Goal: Transaction & Acquisition: Purchase product/service

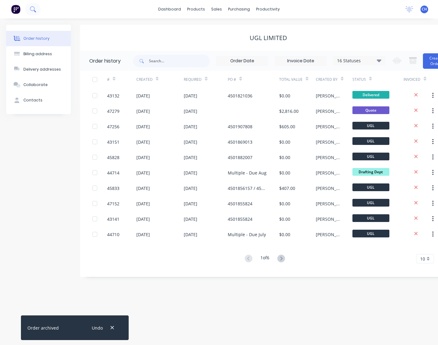
click at [32, 10] on icon at bounding box center [32, 8] width 5 height 5
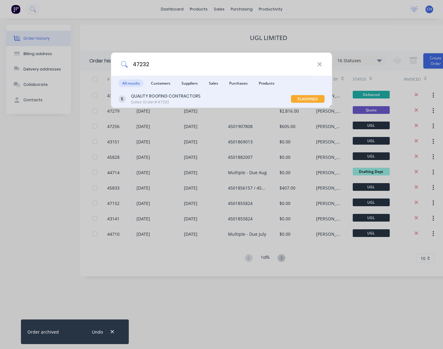
type input "47232"
click at [290, 97] on div "QUALITY ROOFING CONTRACTORS Sales Order #47232" at bounding box center [205, 99] width 172 height 12
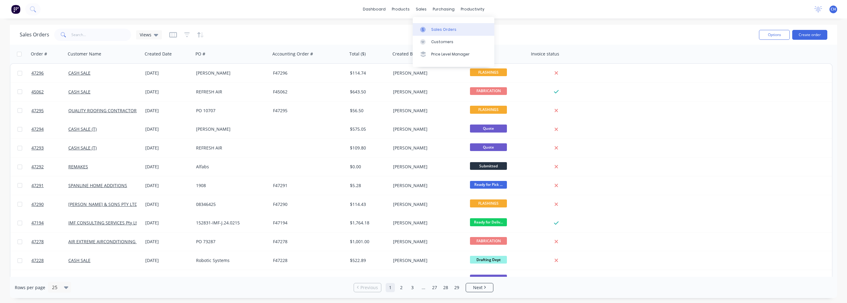
click at [436, 30] on div "Sales Orders" at bounding box center [443, 30] width 25 height 6
click at [413, 32] on link "Product Catalogue" at bounding box center [431, 29] width 82 height 12
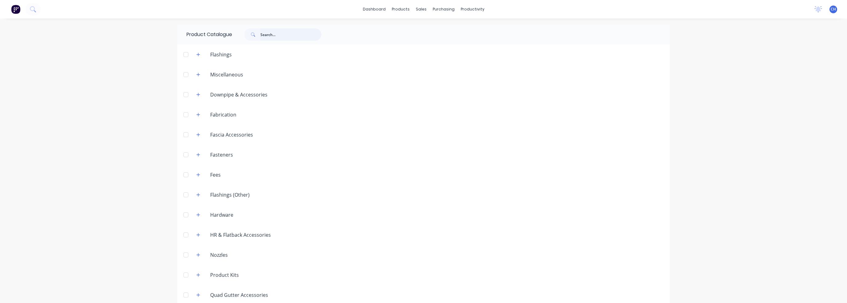
click at [284, 33] on input "text" at bounding box center [290, 34] width 61 height 12
click at [431, 29] on div "Sales Orders" at bounding box center [441, 30] width 25 height 6
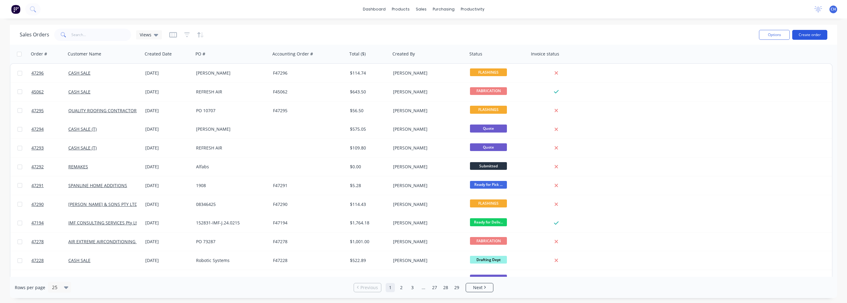
click at [822, 35] on button "Create order" at bounding box center [809, 35] width 35 height 10
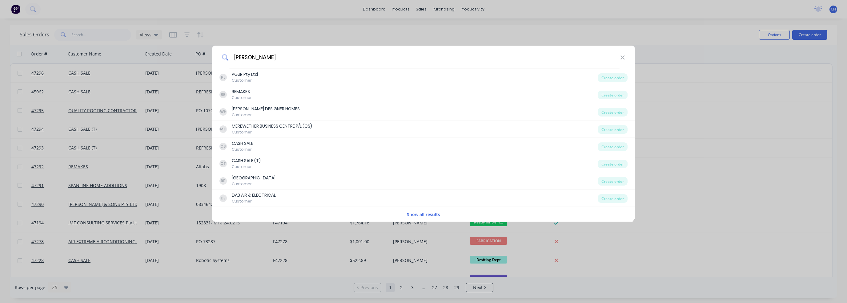
type input "Tony"
click at [270, 61] on input "Tony" at bounding box center [425, 57] width 392 height 23
click at [620, 59] on icon at bounding box center [622, 57] width 5 height 7
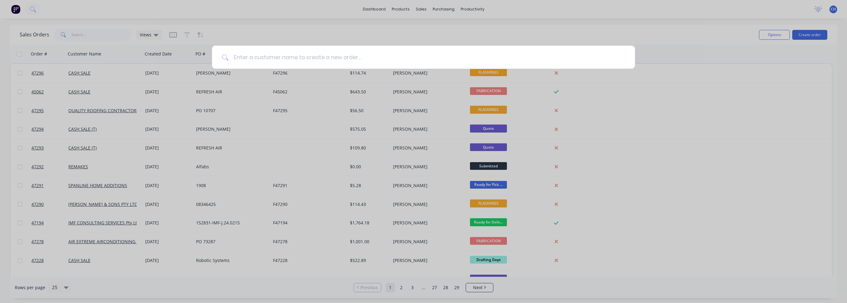
click at [713, 64] on div at bounding box center [423, 151] width 847 height 303
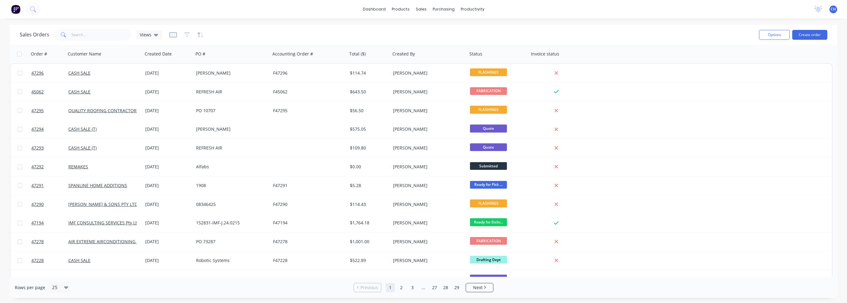
click at [15, 8] on img at bounding box center [15, 9] width 9 height 9
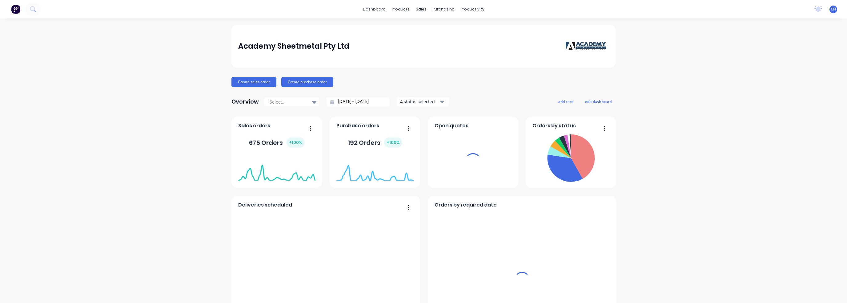
click at [698, 101] on div "Academy Sheetmetal Pty Ltd Create sales order Create purchase order Overview Se…" at bounding box center [423, 185] width 847 height 321
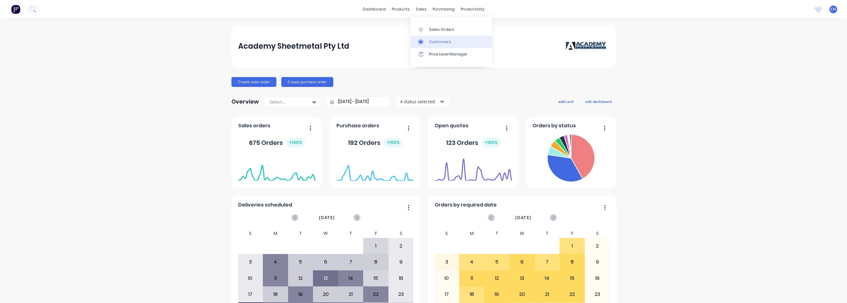
click at [434, 43] on div "Customers" at bounding box center [440, 42] width 22 height 6
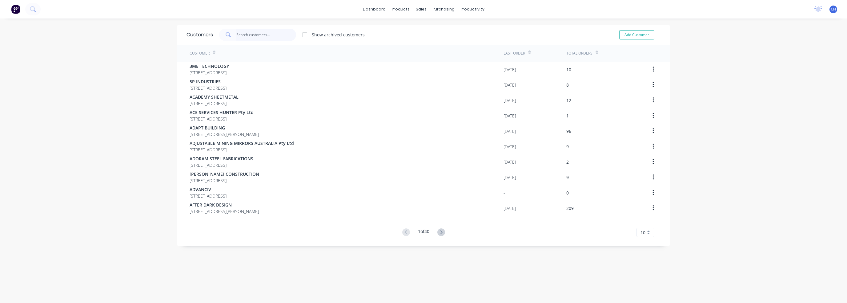
click at [244, 35] on input "text" at bounding box center [266, 35] width 60 height 12
paste input "Tony Velovski"
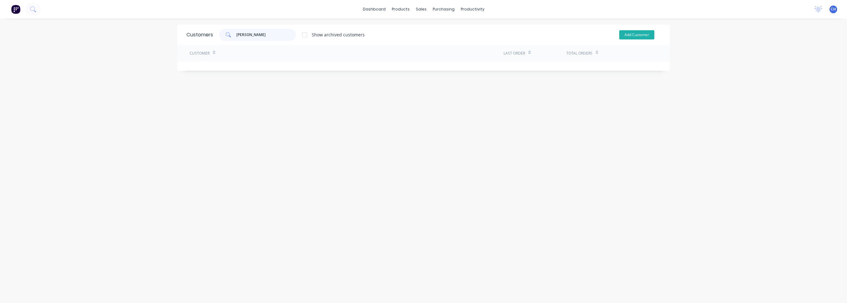
type input "Tony Velovski"
click at [635, 35] on button "Add Customer" at bounding box center [636, 34] width 35 height 9
select select "AU"
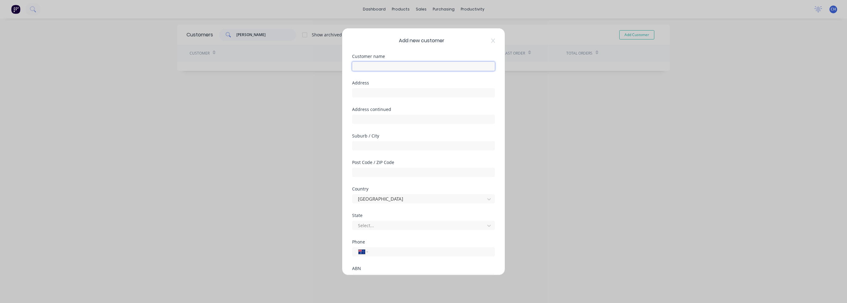
click at [378, 67] on input "text" at bounding box center [423, 66] width 143 height 9
paste input "Tony Velovski"
type input "Tony Velovski"
click at [368, 91] on input "text" at bounding box center [423, 92] width 143 height 9
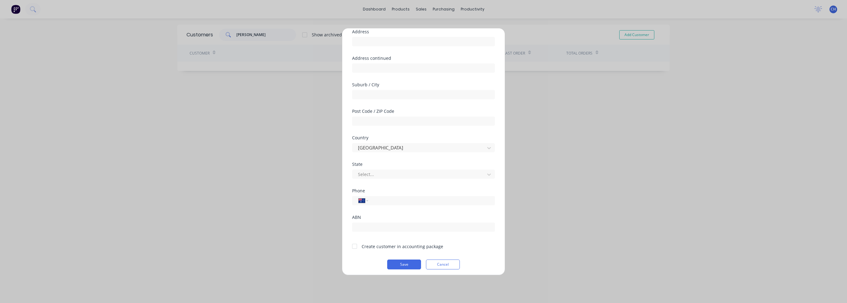
scroll to position [53, 0]
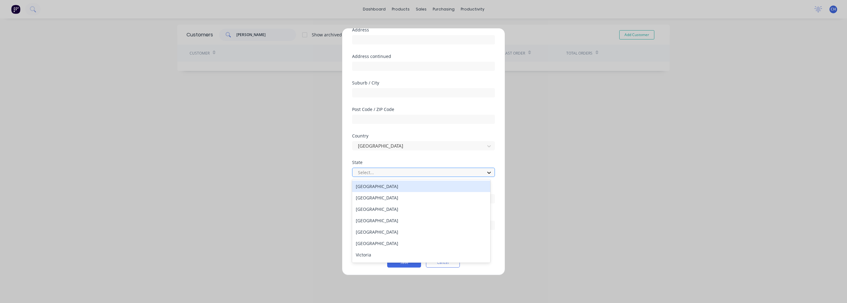
click at [486, 174] on icon at bounding box center [489, 172] width 6 height 6
click at [372, 194] on div "New South Wales" at bounding box center [421, 197] width 138 height 11
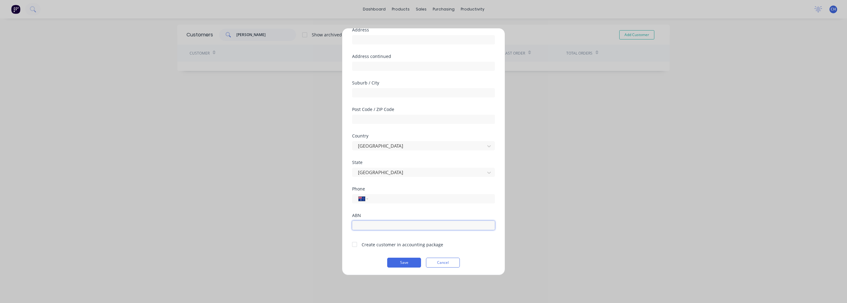
click at [379, 221] on input "text" at bounding box center [423, 224] width 143 height 9
paste input "(0408) 693-817"
click at [377, 224] on input "(0408) 693-817" at bounding box center [423, 224] width 143 height 9
click at [370, 225] on input "(0408) 693 817" at bounding box center [423, 224] width 143 height 9
click at [357, 224] on input "(0408 693 817" at bounding box center [423, 224] width 143 height 9
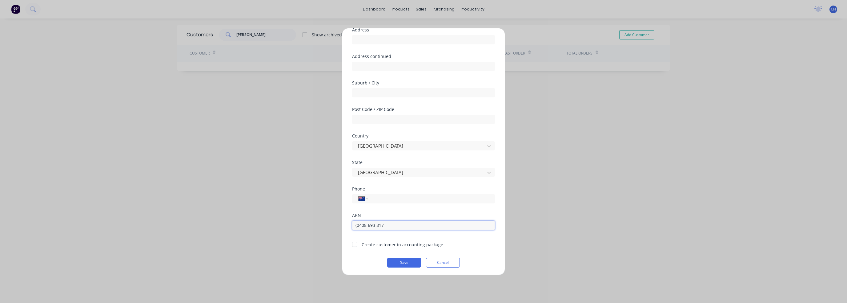
type input "0408 693 817"
drag, startPoint x: 385, startPoint y: 227, endPoint x: 342, endPoint y: 224, distance: 43.2
click at [342, 224] on div "Add new customer Customer name Tony Velovski Address Address continued Suburb /…" at bounding box center [423, 151] width 163 height 246
click at [380, 197] on input "tel" at bounding box center [431, 198] width 116 height 7
paste input "0408 693 817"
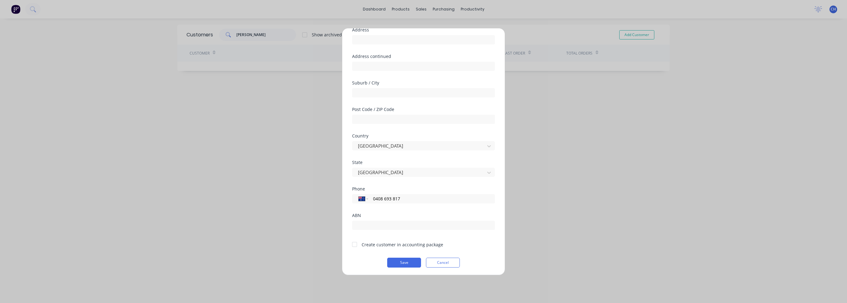
type input "0408 693 817"
click at [410, 211] on div "Phone International Afghanistan Åland Islands Albania Algeria American Samoa An…" at bounding box center [423, 200] width 143 height 26
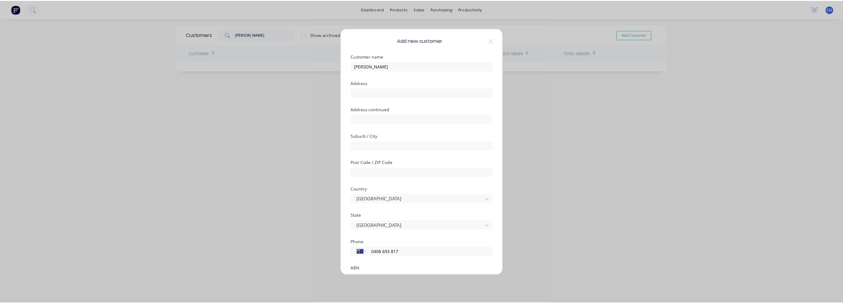
scroll to position [54, 0]
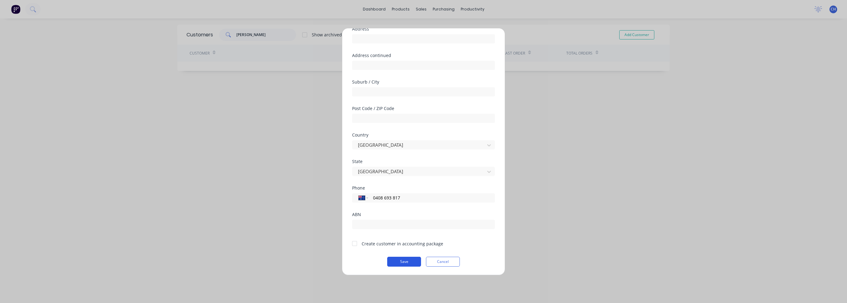
click at [407, 260] on button "Save" at bounding box center [404, 261] width 34 height 10
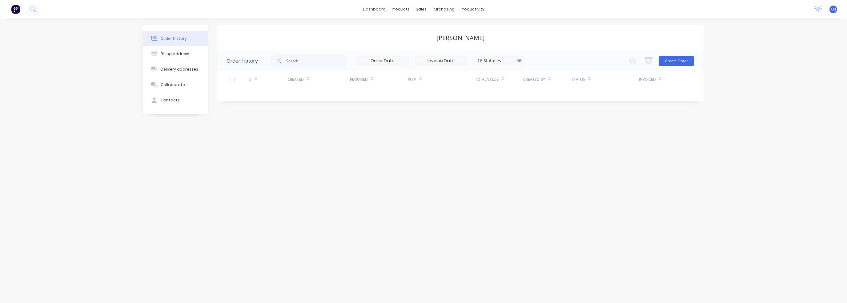
click at [477, 39] on div "Tony Velovski" at bounding box center [461, 37] width 48 height 7
click at [676, 132] on div "Order history Billing address Delivery addresses Collaborate Contacts Tony Velo…" at bounding box center [423, 160] width 847 height 284
click at [686, 62] on button "Create Order" at bounding box center [677, 61] width 36 height 10
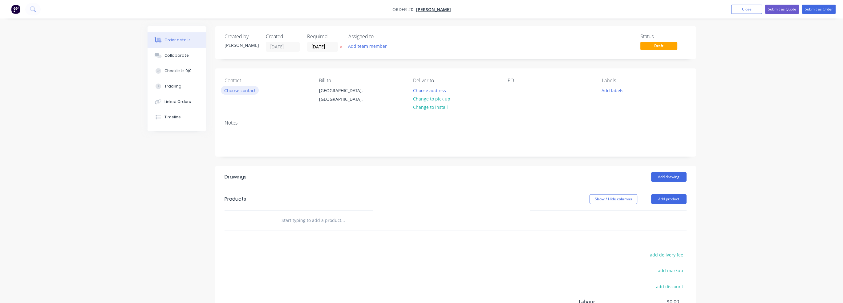
click at [250, 91] on button "Choose contact" at bounding box center [240, 90] width 38 height 8
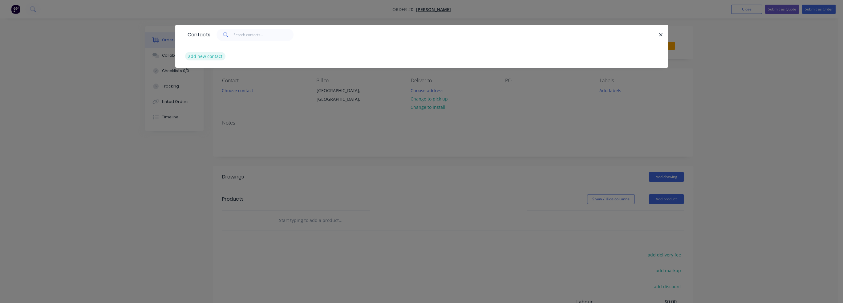
click at [208, 58] on button "add new contact" at bounding box center [205, 56] width 41 height 8
select select "AU"
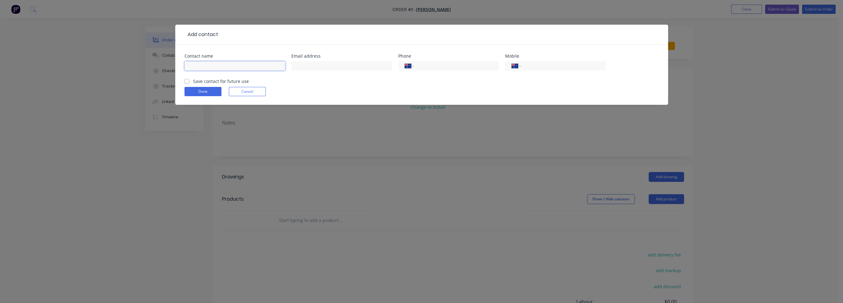
click at [244, 63] on input "text" at bounding box center [234, 65] width 101 height 9
paste input "0408 693 817"
type input "0408 693 817"
drag, startPoint x: 255, startPoint y: 67, endPoint x: 131, endPoint y: 65, distance: 124.7
click at [131, 65] on div "Add contact Contact name 0408 693 817 Email address Phone International Afghani…" at bounding box center [421, 151] width 843 height 303
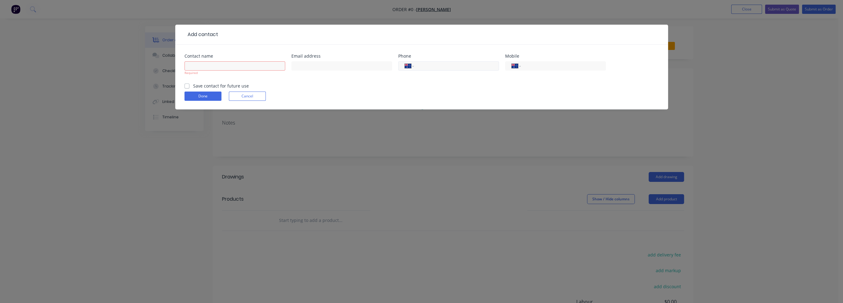
click at [438, 66] on input "tel" at bounding box center [455, 66] width 74 height 7
paste input "0408 693 817"
type input "0408 693 817"
click at [536, 67] on input "tel" at bounding box center [562, 66] width 74 height 7
paste input "0408 693 817"
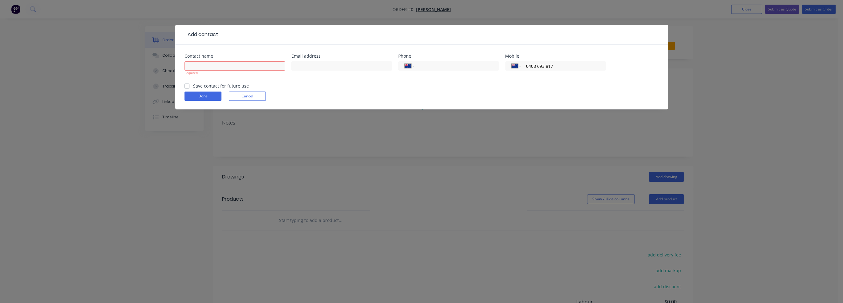
type input "0408 693 817"
click at [401, 71] on div "International Afghanistan Åland Islands Albania Algeria American Samoa Andorra …" at bounding box center [448, 69] width 101 height 18
click at [368, 68] on input "text" at bounding box center [341, 65] width 101 height 9
click at [259, 66] on input "text" at bounding box center [234, 65] width 101 height 9
click at [353, 63] on input "text" at bounding box center [341, 65] width 101 height 9
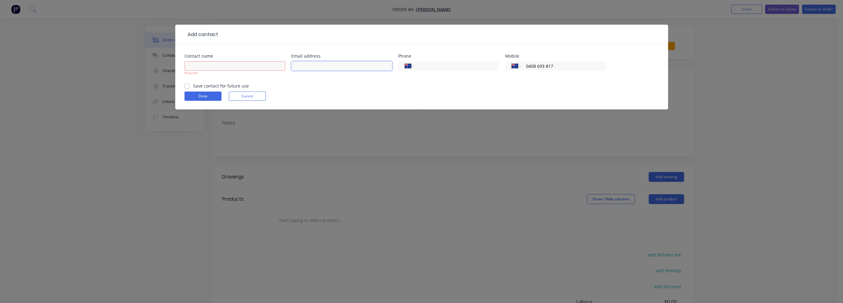
paste input "Tonyv@edcgroup.com.au"
type input "Tonyv@edcgroup.com.au"
click at [246, 68] on input "text" at bounding box center [234, 65] width 101 height 9
paste input "Tony Velovski"
type input "Tony Velovski"
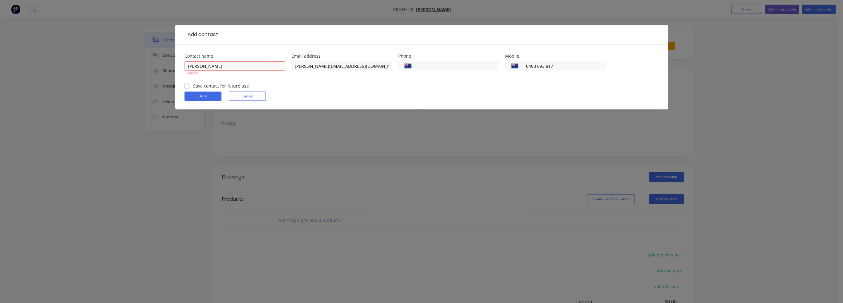
click at [205, 86] on form "Contact name Tony Velovski Required Email address Tonyv@edcgroup.com.au Phone I…" at bounding box center [421, 81] width 474 height 55
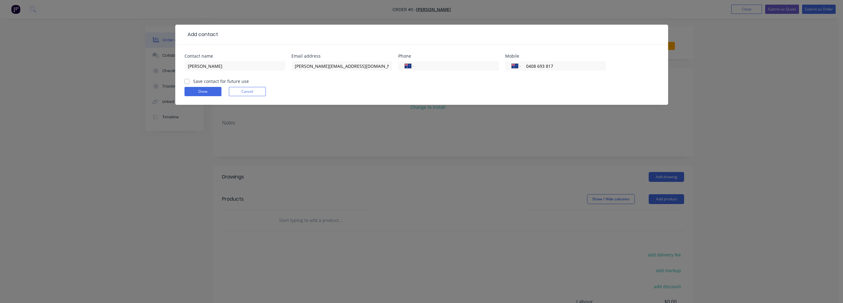
click at [195, 85] on form "Contact name Tony Velovski Email address Tonyv@edcgroup.com.au Phone Internatio…" at bounding box center [421, 79] width 474 height 51
drag, startPoint x: 187, startPoint y: 83, endPoint x: 190, endPoint y: 82, distance: 3.4
click at [193, 82] on label "Save contact for future use" at bounding box center [221, 81] width 56 height 6
click at [188, 82] on input "Save contact for future use" at bounding box center [186, 81] width 5 height 6
click at [205, 83] on label "Save contact for future use" at bounding box center [221, 81] width 56 height 6
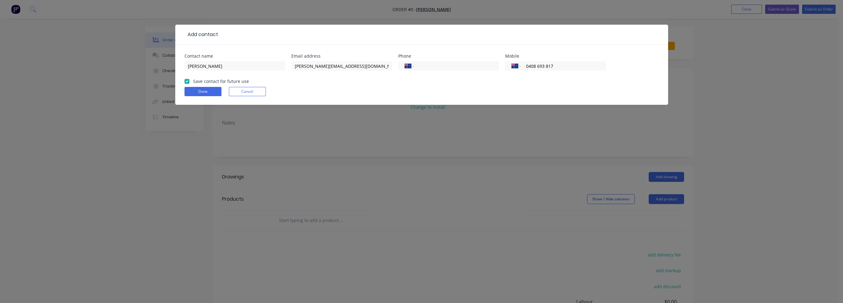
click at [193, 81] on label "Save contact for future use" at bounding box center [221, 81] width 56 height 6
click at [187, 81] on input "Save contact for future use" at bounding box center [186, 81] width 5 height 6
click at [189, 80] on div "Save contact for future use" at bounding box center [216, 81] width 64 height 6
click at [190, 82] on div "Save contact for future use" at bounding box center [216, 81] width 64 height 6
click at [193, 82] on label "Save contact for future use" at bounding box center [221, 81] width 56 height 6
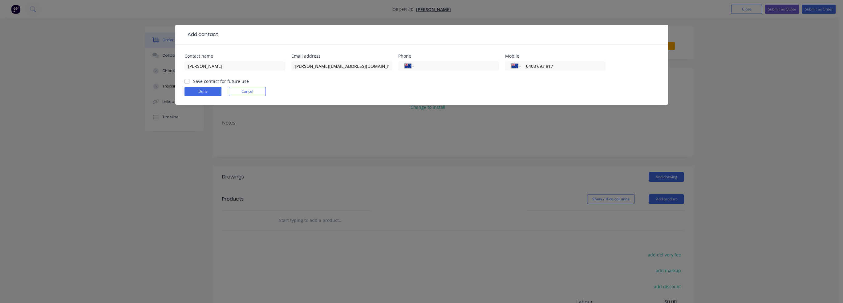
click at [188, 82] on input "Save contact for future use" at bounding box center [186, 81] width 5 height 6
checkbox input "true"
click at [197, 88] on button "Done" at bounding box center [202, 91] width 37 height 9
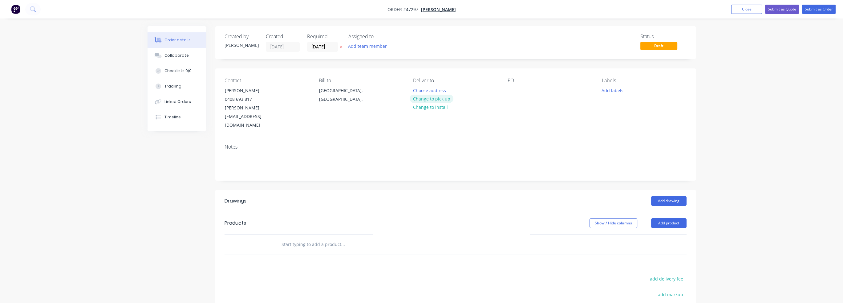
click at [438, 99] on button "Change to pick up" at bounding box center [431, 99] width 44 height 8
click at [644, 109] on div "Labels Add labels" at bounding box center [644, 104] width 84 height 52
click at [357, 47] on button "Add team member" at bounding box center [367, 46] width 45 height 8
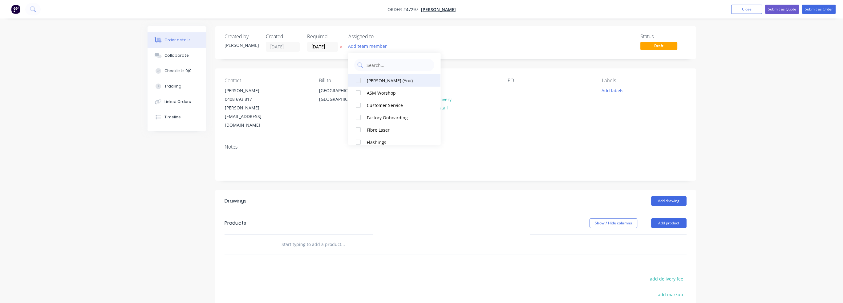
click at [377, 79] on div "Carl Hermann (You)" at bounding box center [398, 80] width 62 height 6
click at [325, 48] on input "27/08/25" at bounding box center [322, 46] width 30 height 9
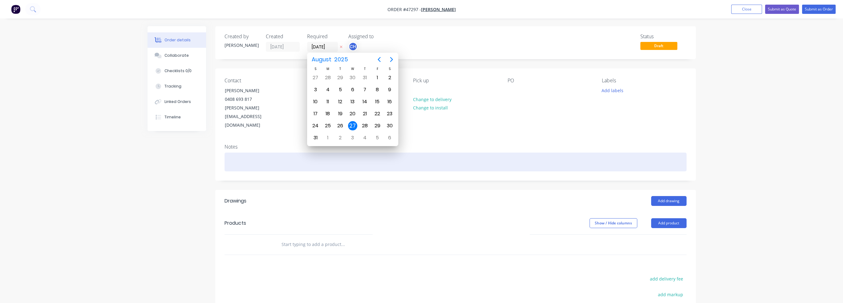
click at [561, 152] on div at bounding box center [455, 161] width 462 height 19
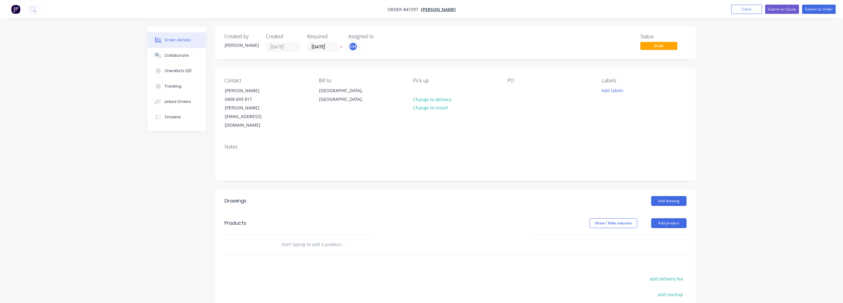
click at [732, 196] on div "Order details Collaborate Checklists 0/0 Tracking Linked Orders Timeline Order …" at bounding box center [421, 199] width 843 height 398
click at [337, 238] on input "text" at bounding box center [342, 244] width 123 height 12
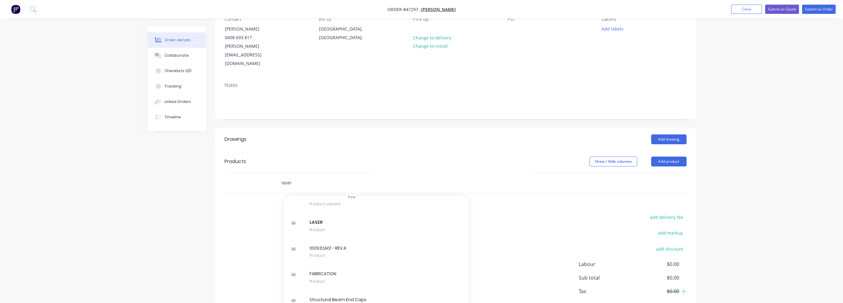
scroll to position [752, 0]
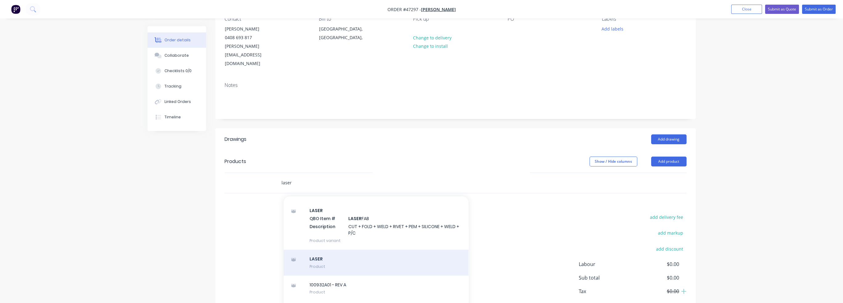
type input "laser"
click at [406, 249] on div "LASER Product" at bounding box center [376, 262] width 185 height 26
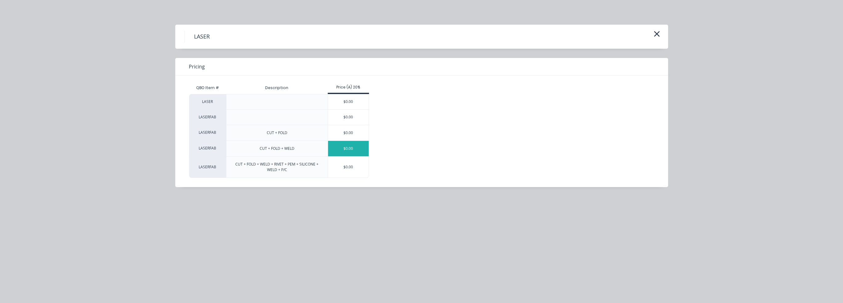
click at [362, 150] on div "$0.00" at bounding box center [348, 148] width 41 height 15
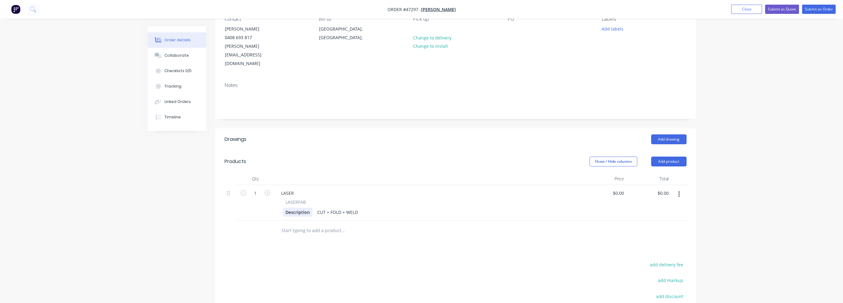
click at [292, 208] on div "Description" at bounding box center [297, 212] width 29 height 9
click at [291, 188] on div "LASER" at bounding box center [287, 192] width 22 height 9
click at [296, 208] on div "Description" at bounding box center [297, 212] width 29 height 9
click at [435, 221] on div at bounding box center [385, 230] width 222 height 20
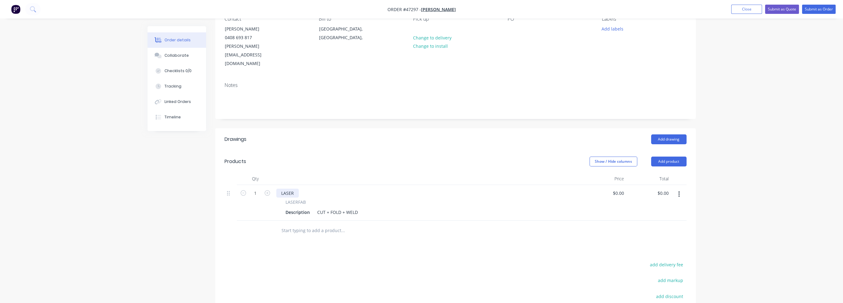
click at [280, 188] on div "LASER" at bounding box center [287, 192] width 22 height 9
click at [375, 208] on div "Description CUT + FOLD + WELD" at bounding box center [426, 212] width 287 height 9
click at [318, 224] on input "text" at bounding box center [342, 230] width 123 height 12
click at [447, 220] on div at bounding box center [385, 230] width 222 height 20
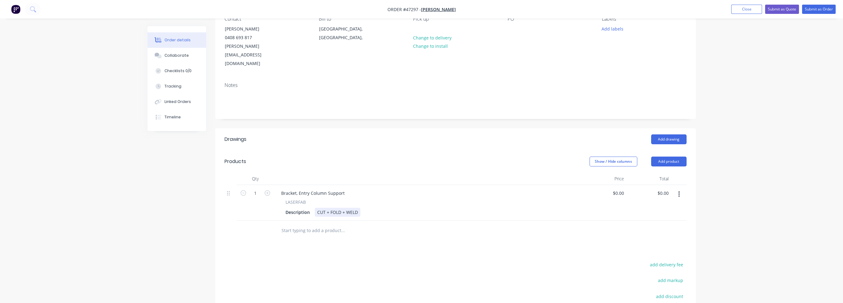
click at [362, 208] on div "Description CUT + FOLD + WELD" at bounding box center [426, 212] width 287 height 9
click at [679, 191] on icon "button" at bounding box center [679, 194] width 2 height 7
click at [645, 218] on div "Duplicate" at bounding box center [656, 222] width 47 height 9
drag, startPoint x: 317, startPoint y: 214, endPoint x: 308, endPoint y: 214, distance: 8.6
click at [317, 224] on div "Bracket, Entry Column Support" at bounding box center [312, 228] width 73 height 9
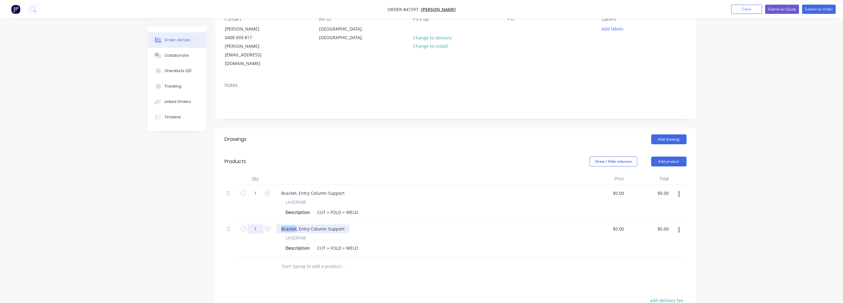
drag, startPoint x: 296, startPoint y: 213, endPoint x: 260, endPoint y: 212, distance: 35.4
click at [261, 220] on div "1 Bracket, Entry Column Support LASERFAB Description CUT + FOLD + WELD $0.00 $0…" at bounding box center [455, 238] width 462 height 36
click at [304, 220] on div "Bracket, Entry Column Support LASERFAB Description CUT + FOLD + WELD" at bounding box center [428, 238] width 308 height 36
drag, startPoint x: 299, startPoint y: 212, endPoint x: 265, endPoint y: 212, distance: 33.6
click at [265, 220] on div "1 Bracket, Entry Column Support LASERFAB Description CUT + FOLD + WELD $0.00 $0…" at bounding box center [455, 238] width 462 height 36
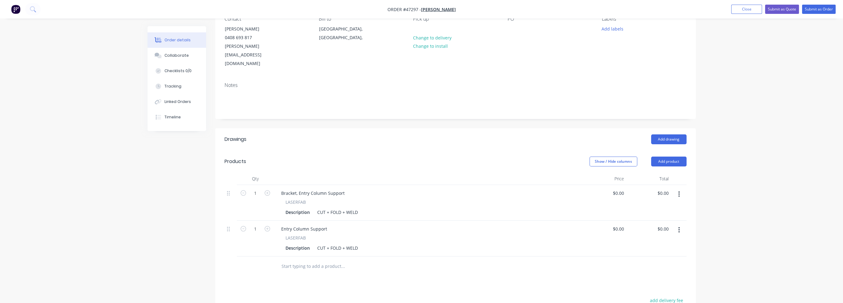
click at [348, 188] on div "Bracket, Entry Column Support" at bounding box center [427, 192] width 303 height 9
click at [308, 188] on div "Bracket, Entry Column Support" at bounding box center [312, 192] width 73 height 9
drag, startPoint x: 298, startPoint y: 175, endPoint x: 327, endPoint y: 175, distance: 29.3
click at [247, 185] on div "1 Bracket, Entry Column Support LASERFAB Description CUT + FOLD + WELD $0.00 $0…" at bounding box center [455, 203] width 462 height 36
drag, startPoint x: 308, startPoint y: 175, endPoint x: 339, endPoint y: 175, distance: 30.5
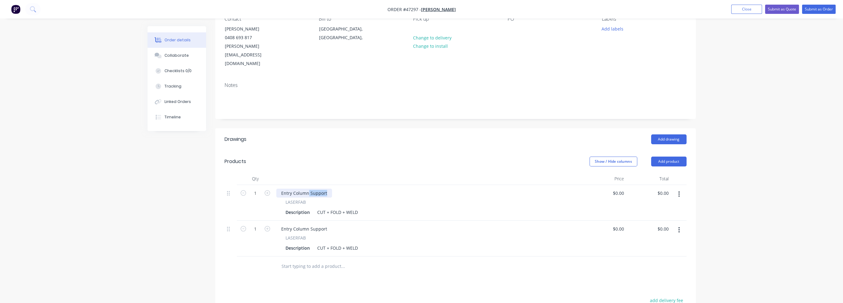
click at [339, 188] on div "Entry Column Support" at bounding box center [427, 192] width 303 height 9
click at [393, 199] on div "LASERFAB" at bounding box center [427, 202] width 284 height 6
click at [318, 224] on div "Entry Column Support" at bounding box center [304, 228] width 56 height 9
click at [324, 188] on div "Entry Column" at bounding box center [427, 192] width 303 height 9
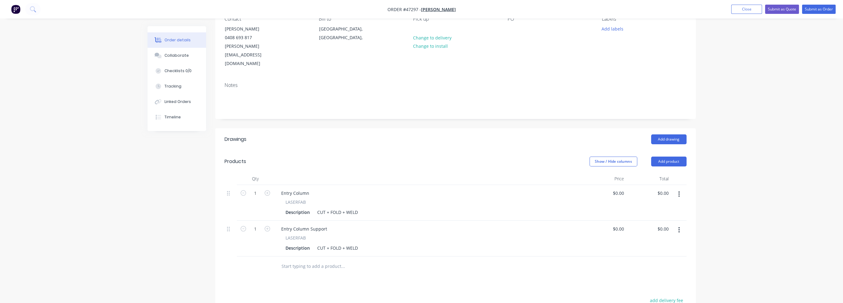
click at [317, 188] on div "Entry Column" at bounding box center [427, 192] width 303 height 9
click at [319, 224] on div "Entry Column Support" at bounding box center [304, 228] width 56 height 9
copy div "Entry Column Support"
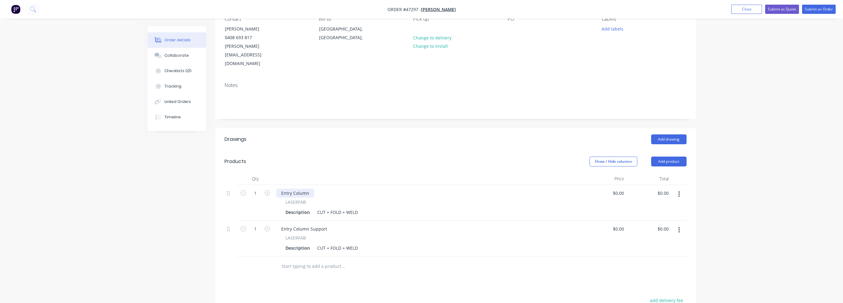
click at [305, 188] on div "Entry Column" at bounding box center [295, 192] width 38 height 9
click at [307, 188] on div "Entry Column" at bounding box center [295, 192] width 38 height 9
click at [310, 188] on div "Entry Column" at bounding box center [295, 192] width 38 height 9
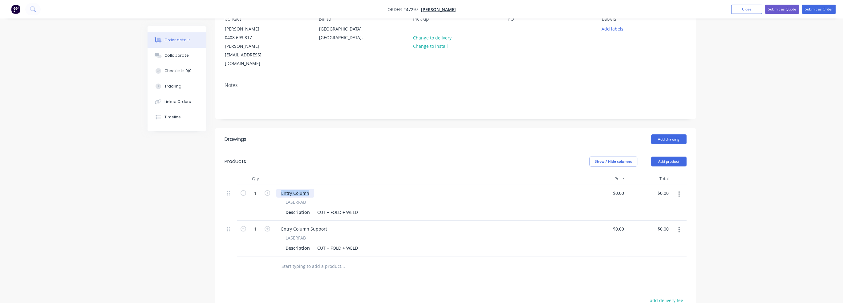
click at [310, 188] on div "Entry Column" at bounding box center [295, 192] width 38 height 9
click at [326, 224] on div "Entry Column Support" at bounding box center [304, 228] width 56 height 9
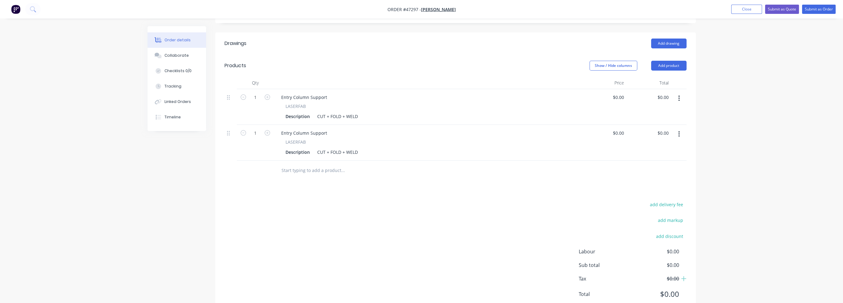
scroll to position [160, 0]
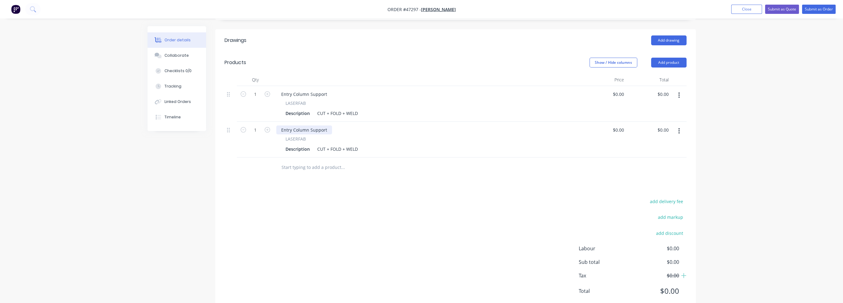
click at [325, 125] on div "Entry Column Support" at bounding box center [304, 129] width 56 height 9
click at [327, 125] on div "Entry Column Support" at bounding box center [304, 129] width 56 height 9
click at [425, 197] on div "add delivery fee add markup add discount Labour $0.00 Sub total $0.00 Tax $0.00…" at bounding box center [455, 249] width 462 height 105
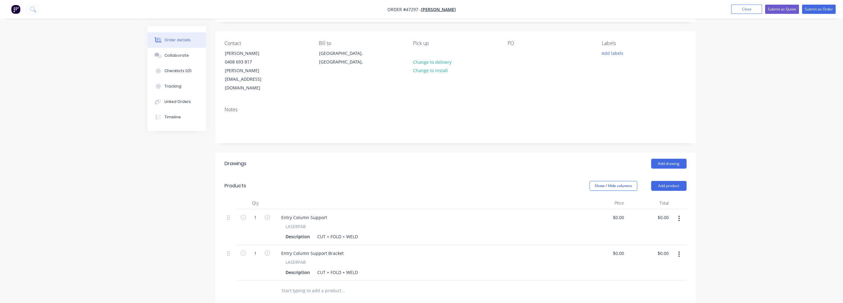
scroll to position [0, 0]
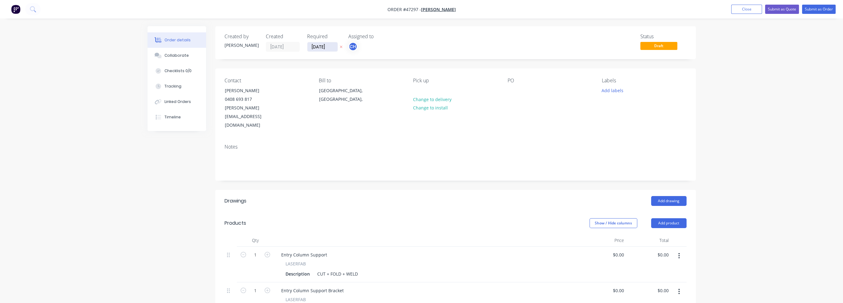
click at [317, 49] on input "27/08/25" at bounding box center [322, 46] width 30 height 9
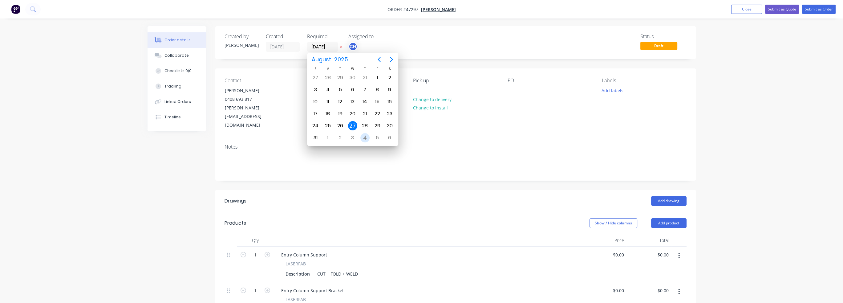
click at [363, 134] on div "4" at bounding box center [364, 137] width 9 height 9
type input "04/09/25"
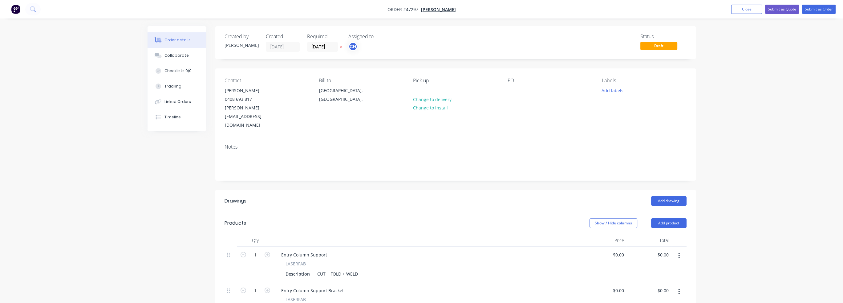
click at [560, 139] on div "Notes" at bounding box center [455, 159] width 480 height 41
click at [735, 78] on div "Order details Collaborate Checklists 0/0 Tracking Linked Orders Timeline Order …" at bounding box center [421, 240] width 843 height 481
click at [761, 116] on div "Order details Collaborate Checklists 0/0 Tracking Linked Orders Timeline Order …" at bounding box center [421, 240] width 843 height 481
click at [821, 11] on button "Submit as Order" at bounding box center [819, 9] width 34 height 9
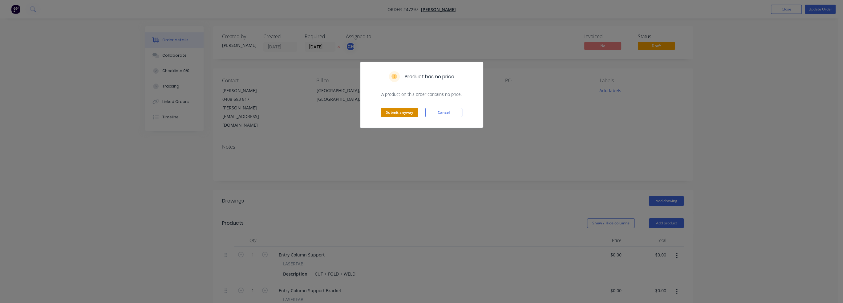
click at [405, 112] on button "Submit anyway" at bounding box center [399, 112] width 37 height 9
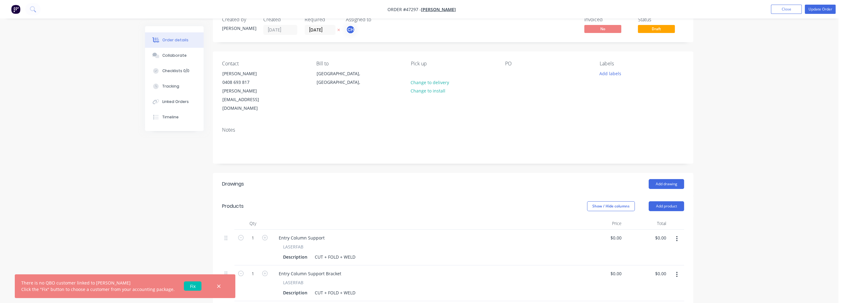
scroll to position [31, 0]
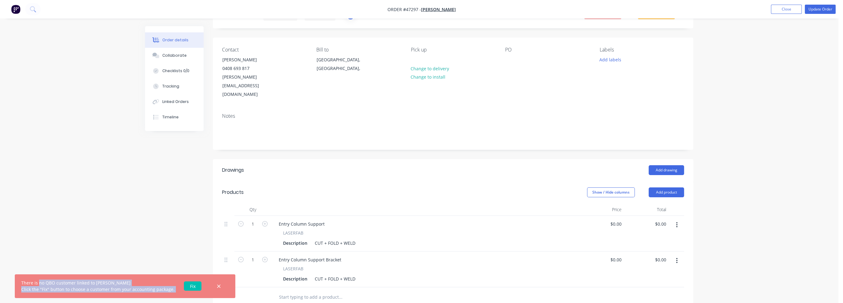
drag, startPoint x: 31, startPoint y: 281, endPoint x: 177, endPoint y: 289, distance: 146.5
click at [177, 289] on div "There is no QBO customer linked to Tony Velovski Click the "Fix" button to choo…" at bounding box center [111, 285] width 180 height 13
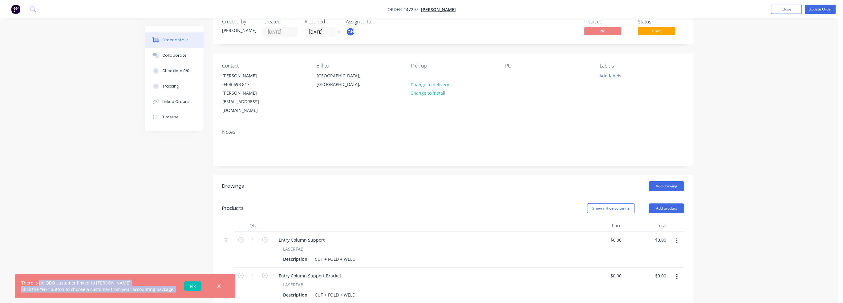
scroll to position [0, 0]
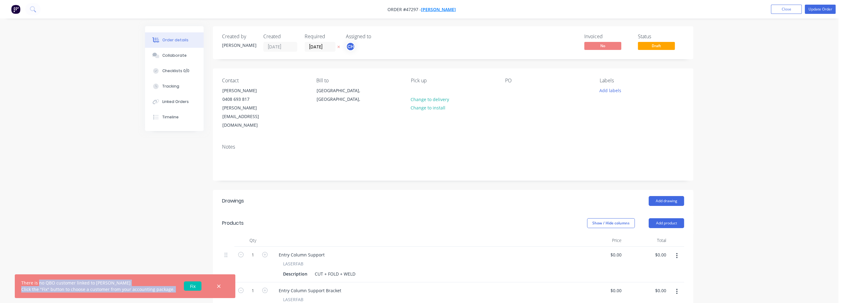
click at [437, 10] on span "Tony Velovski" at bounding box center [438, 9] width 35 height 6
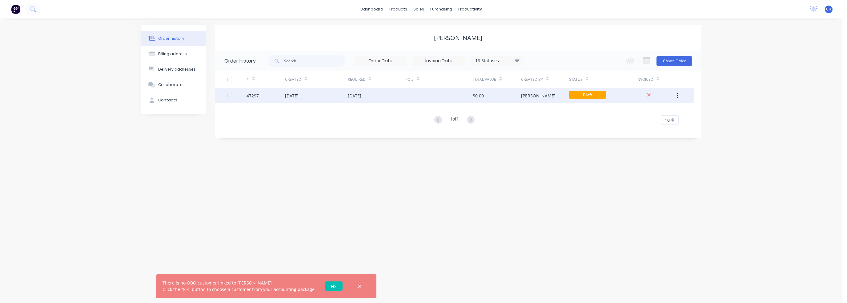
click at [678, 95] on icon "button" at bounding box center [677, 96] width 1 height 6
click at [360, 93] on div "04 Sep 2025" at bounding box center [355, 95] width 14 height 6
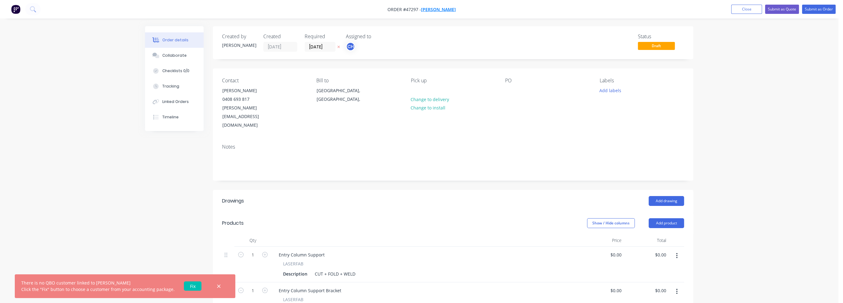
click at [445, 7] on span "Tony Velovski" at bounding box center [438, 9] width 35 height 6
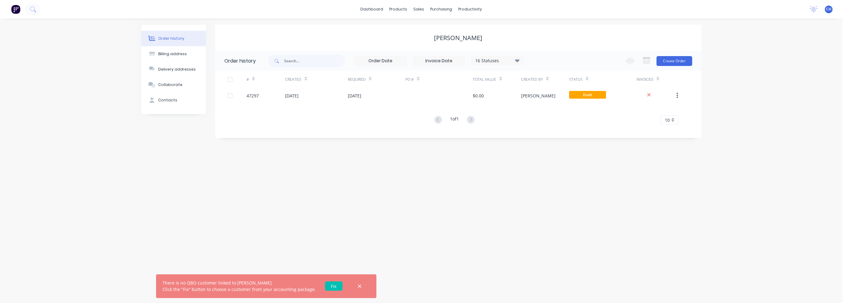
click at [350, 130] on div "# Created Required PO # Total Value Created By Status Invoiced 47297 27 Aug 202…" at bounding box center [454, 101] width 479 height 61
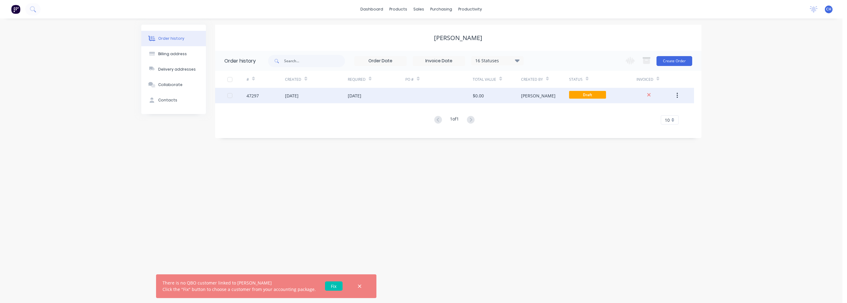
click at [646, 96] on div at bounding box center [649, 95] width 25 height 7
click at [682, 94] on button "button" at bounding box center [677, 95] width 14 height 11
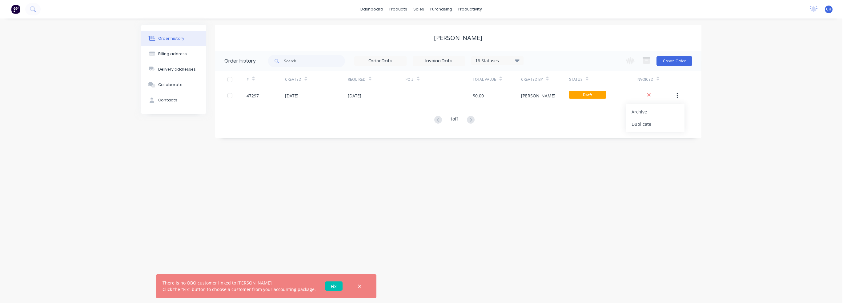
click at [736, 106] on div "Order history Billing address Delivery addresses Collaborate Contacts Tony Velo…" at bounding box center [421, 160] width 843 height 284
click at [181, 37] on div "Order history" at bounding box center [171, 39] width 26 height 6
click at [389, 13] on div "products" at bounding box center [398, 9] width 24 height 9
click at [397, 9] on div "products" at bounding box center [398, 9] width 24 height 9
click at [416, 10] on div "sales" at bounding box center [418, 9] width 17 height 9
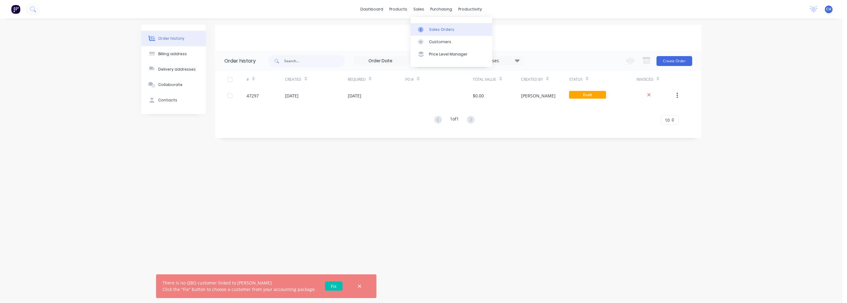
click at [434, 27] on div "Sales Orders" at bounding box center [441, 30] width 25 height 6
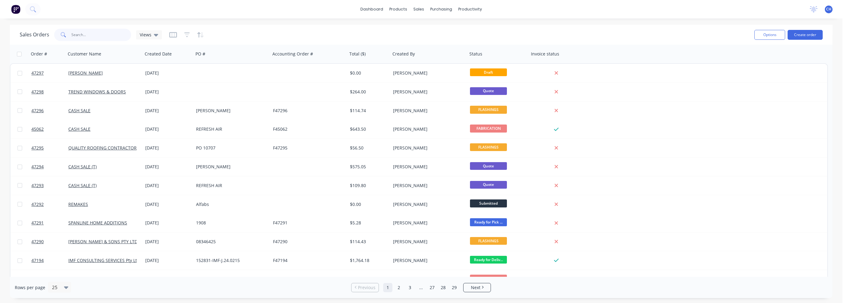
click at [108, 37] on input "text" at bounding box center [101, 35] width 60 height 12
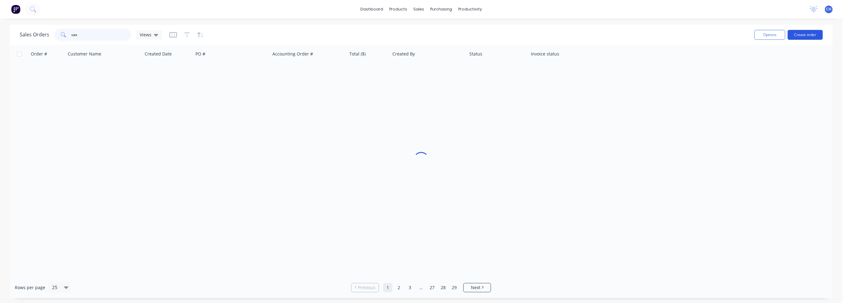
type input "cas"
click at [800, 33] on button "Create order" at bounding box center [805, 35] width 35 height 10
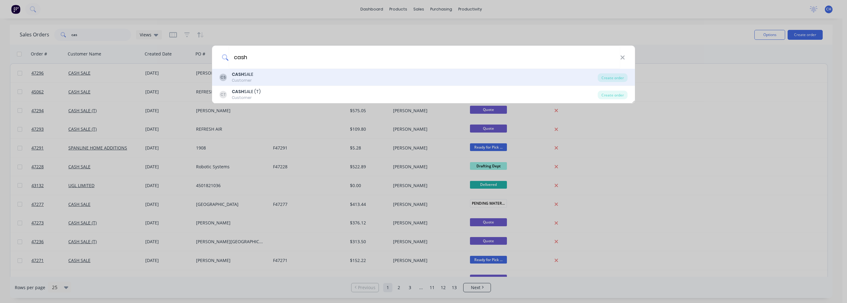
type input "cash"
click at [256, 82] on div "CS CASH SALE Customer" at bounding box center [409, 77] width 378 height 12
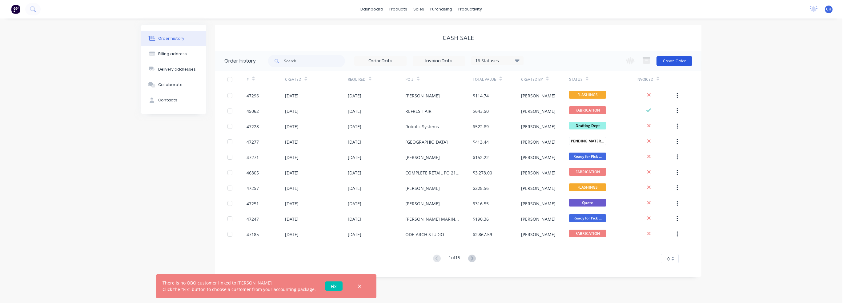
click at [678, 63] on button "Create Order" at bounding box center [675, 61] width 36 height 10
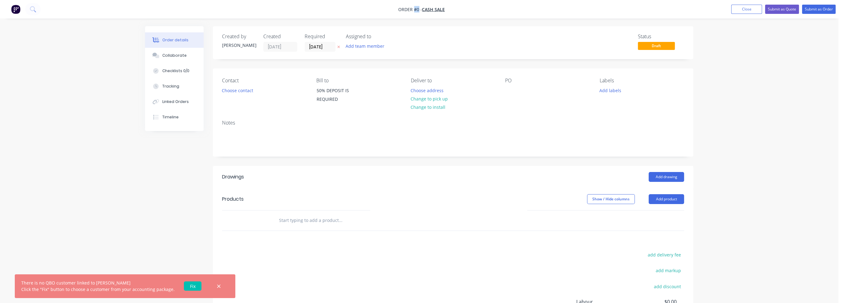
drag, startPoint x: 414, startPoint y: 9, endPoint x: 419, endPoint y: 9, distance: 5.0
click at [419, 9] on span "Order #0 -" at bounding box center [410, 9] width 24 height 6
click at [723, 47] on div "Order details Collaborate Checklists 0/0 Tracking Linked Orders Timeline Order …" at bounding box center [419, 187] width 838 height 374
click at [741, 5] on button "Close" at bounding box center [746, 9] width 31 height 9
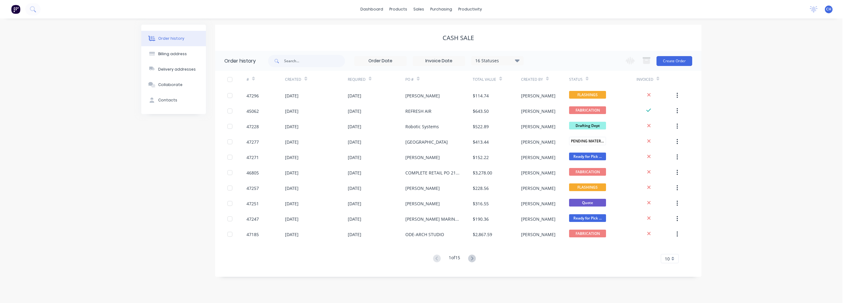
click at [187, 38] on button "Order history" at bounding box center [173, 38] width 65 height 15
click at [686, 59] on button "Create Order" at bounding box center [675, 61] width 36 height 10
click at [183, 35] on button "Order history" at bounding box center [173, 38] width 65 height 15
click at [435, 25] on link "Sales Orders" at bounding box center [452, 29] width 82 height 12
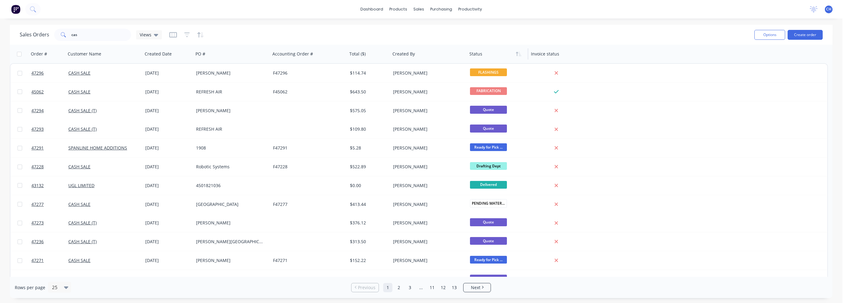
click at [511, 58] on div at bounding box center [497, 54] width 54 height 12
click at [436, 30] on div "Sales Orders" at bounding box center [441, 30] width 25 height 6
drag, startPoint x: 107, startPoint y: 35, endPoint x: 61, endPoint y: 36, distance: 45.9
click at [61, 36] on div "cas" at bounding box center [92, 35] width 77 height 12
click at [307, 33] on div "Sales Orders Views" at bounding box center [385, 34] width 730 height 15
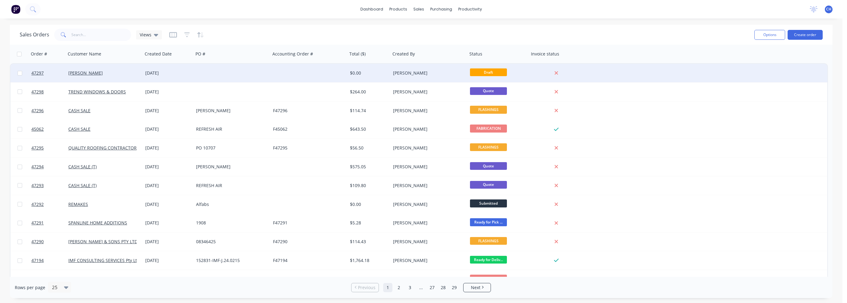
click at [427, 75] on div "[PERSON_NAME]" at bounding box center [427, 73] width 68 height 6
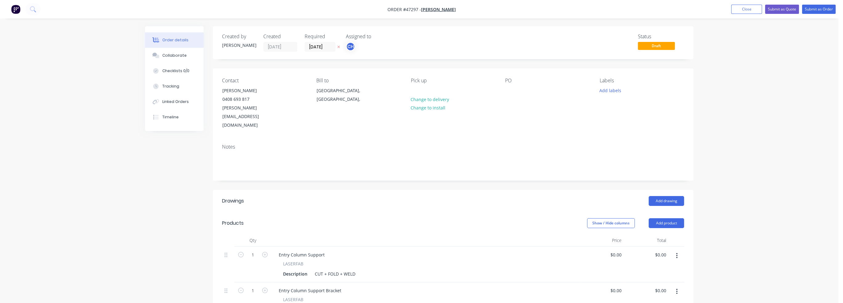
drag, startPoint x: 441, startPoint y: 10, endPoint x: 692, endPoint y: 108, distance: 269.9
click at [692, 108] on div "Contact Tony Velovski 0408 693 817 Tonyv@edcgroup.com.au Bill to New South Wale…" at bounding box center [453, 103] width 480 height 71
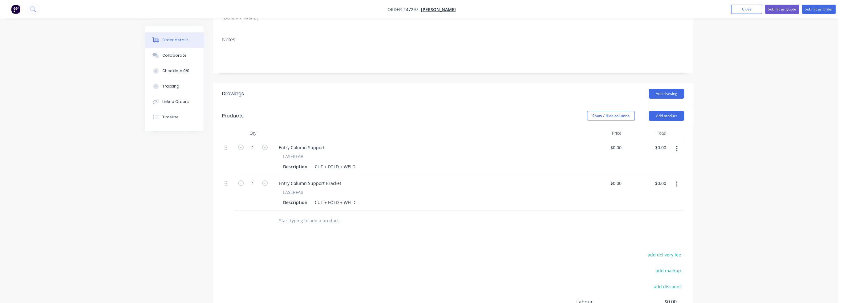
scroll to position [92, 0]
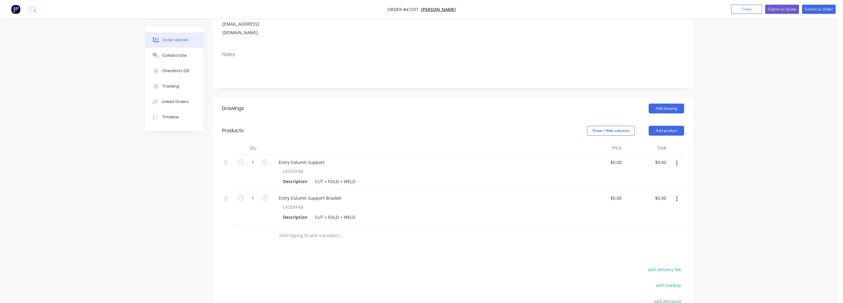
click at [675, 158] on button "button" at bounding box center [676, 163] width 14 height 11
click at [709, 141] on div "Order details Collaborate Checklists 0/0 Tracking Linked Orders Timeline Order …" at bounding box center [419, 148] width 838 height 481
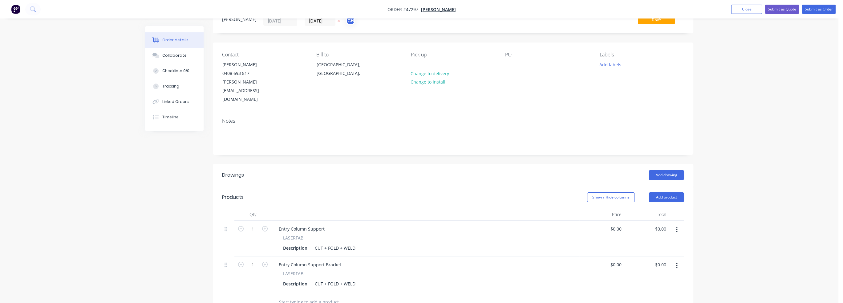
scroll to position [0, 0]
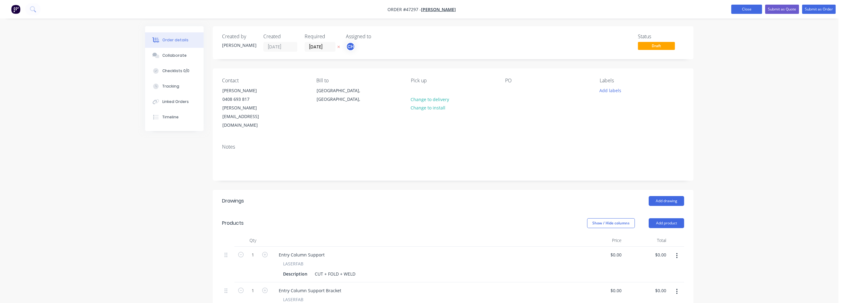
click at [754, 10] on button "Close" at bounding box center [746, 9] width 31 height 9
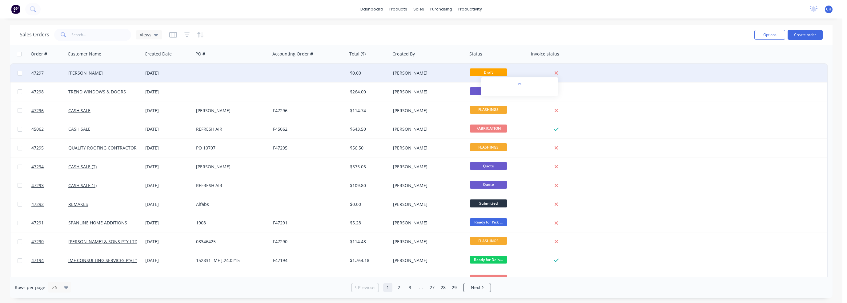
click at [555, 73] on icon at bounding box center [556, 73] width 4 height 6
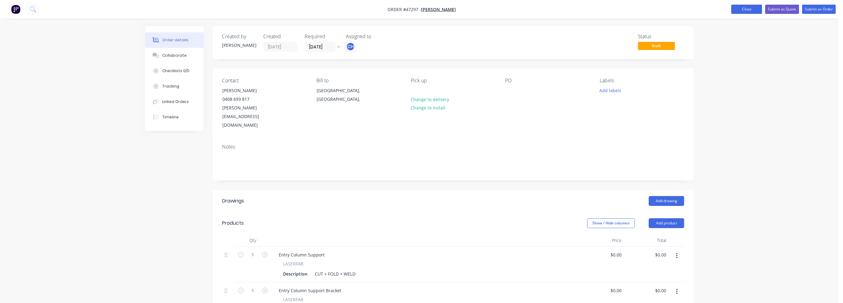
click at [743, 10] on button "Close" at bounding box center [746, 9] width 31 height 9
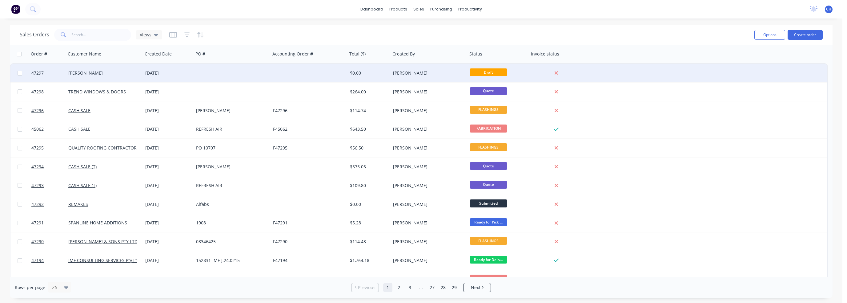
click at [20, 74] on input "checkbox" at bounding box center [20, 73] width 5 height 5
checkbox input "true"
click at [160, 71] on button "Archive" at bounding box center [160, 70] width 62 height 12
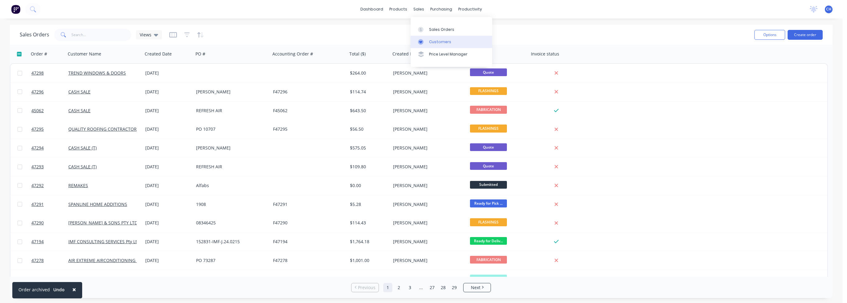
click at [436, 40] on div "Customers" at bounding box center [440, 42] width 22 height 6
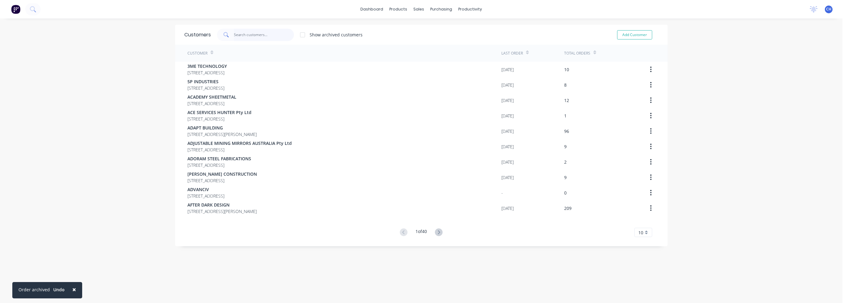
click at [254, 34] on input "text" at bounding box center [264, 35] width 60 height 12
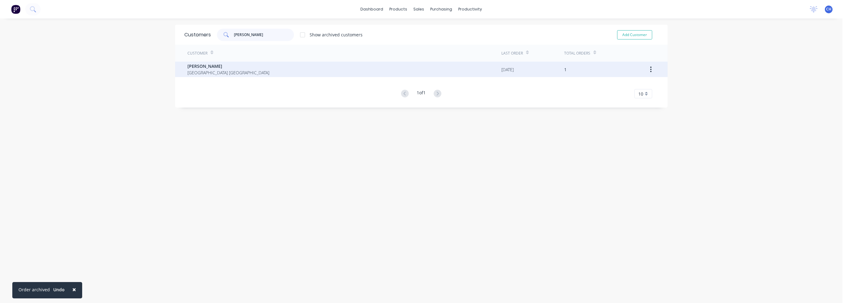
type input "tony"
click at [649, 69] on button "button" at bounding box center [651, 69] width 14 height 11
click at [635, 82] on div "Archive" at bounding box center [629, 85] width 47 height 9
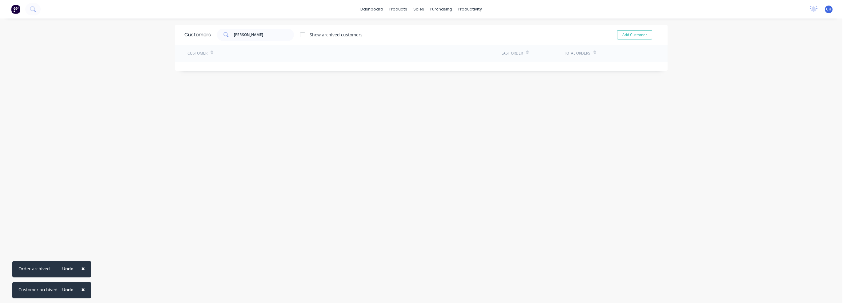
click at [718, 91] on div "× Order archived Undo × Customer archived. Undo dashboard products sales purcha…" at bounding box center [421, 151] width 843 height 303
click at [429, 26] on link "Sales Orders" at bounding box center [449, 29] width 82 height 12
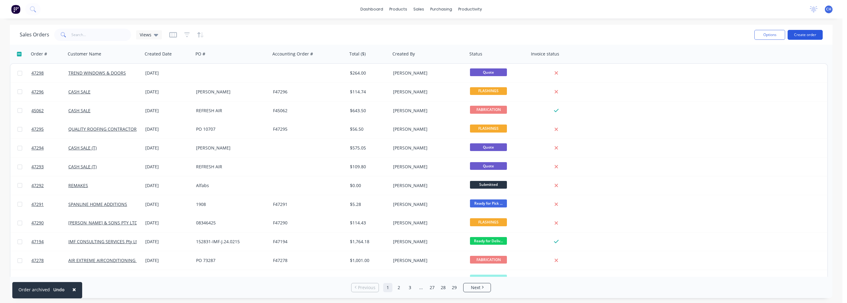
click at [812, 39] on button "Create order" at bounding box center [805, 35] width 35 height 10
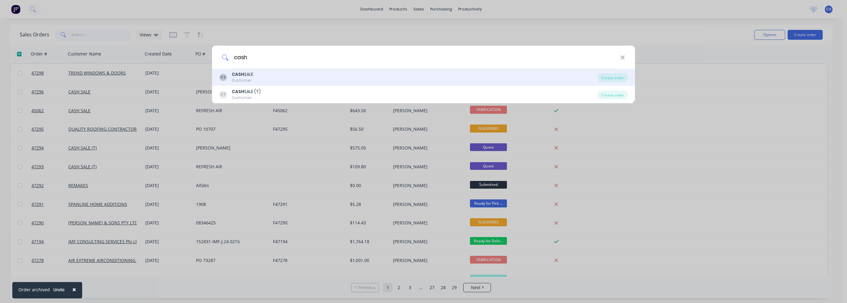
type input "cash"
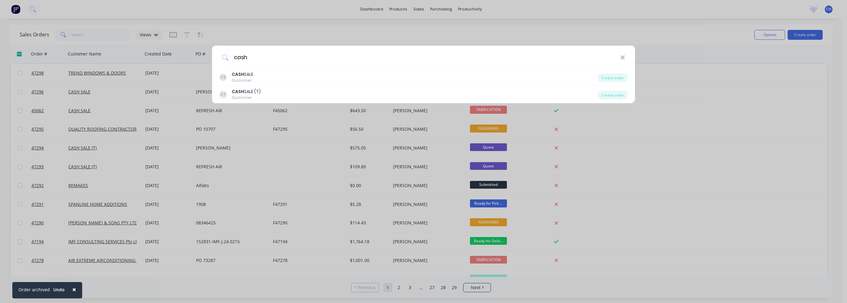
drag, startPoint x: 274, startPoint y: 75, endPoint x: 270, endPoint y: 112, distance: 37.1
click at [270, 112] on div "cash CS CASH SALE Customer Create order CT CASH SALE (T) Customer Create order" at bounding box center [423, 151] width 847 height 303
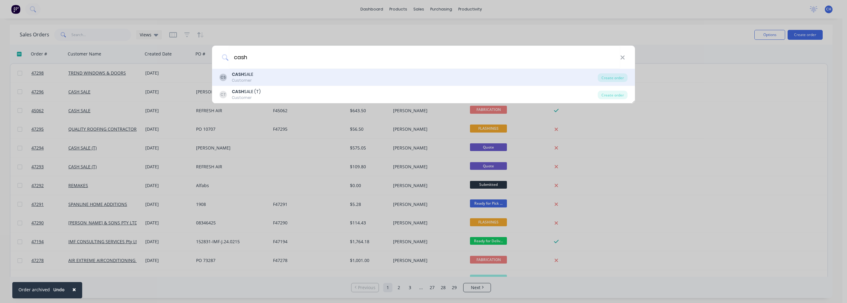
click at [297, 76] on div "CS CASH SALE Customer" at bounding box center [409, 77] width 378 height 12
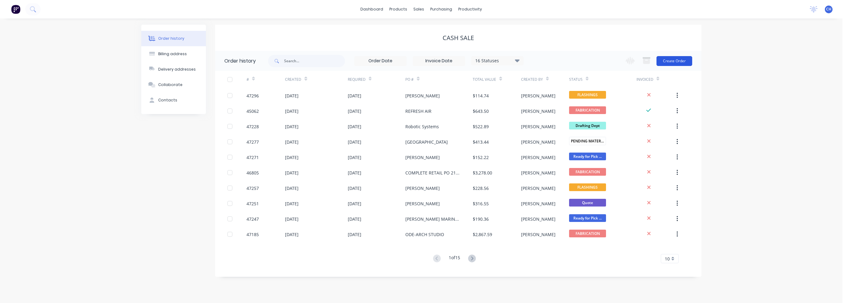
click at [685, 62] on button "Create Order" at bounding box center [675, 61] width 36 height 10
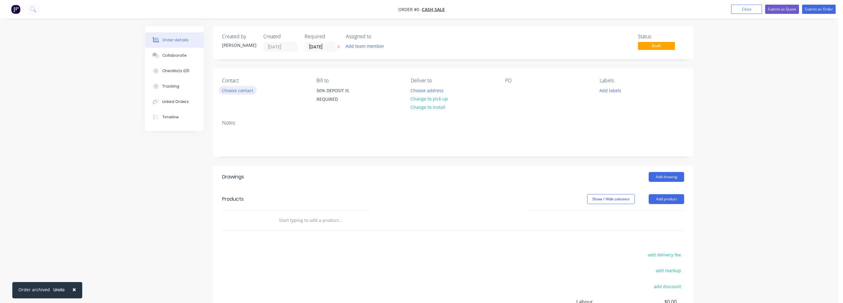
click at [243, 90] on button "Choose contact" at bounding box center [238, 90] width 38 height 8
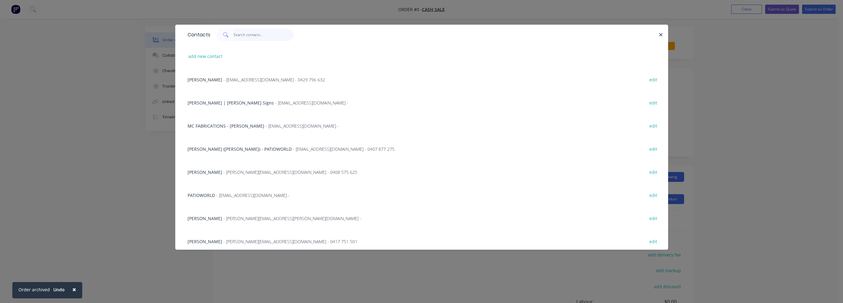
click at [250, 36] on input "text" at bounding box center [263, 35] width 60 height 12
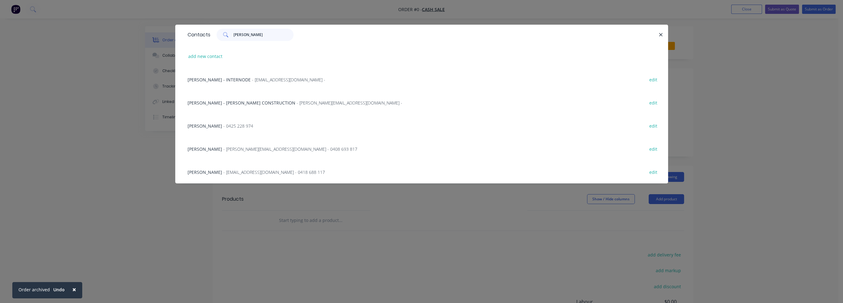
type input "tony"
click at [223, 149] on span "- Tonyv@edcgroup.com.au - 0408 693 817" at bounding box center [290, 149] width 134 height 6
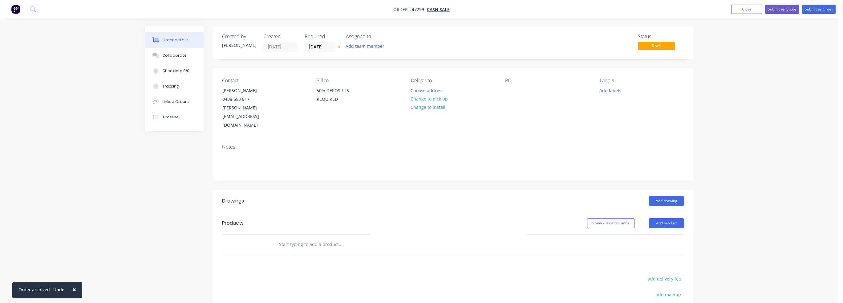
click at [545, 80] on div "PO" at bounding box center [547, 81] width 84 height 6
click at [518, 83] on div "PO" at bounding box center [547, 81] width 84 height 6
click at [510, 90] on div at bounding box center [510, 90] width 10 height 9
drag, startPoint x: 222, startPoint y: 88, endPoint x: 278, endPoint y: 90, distance: 56.7
click at [278, 90] on div "Tony Velovski 0408 693 817 Tonyv@edcgroup.com.au" at bounding box center [248, 108] width 62 height 44
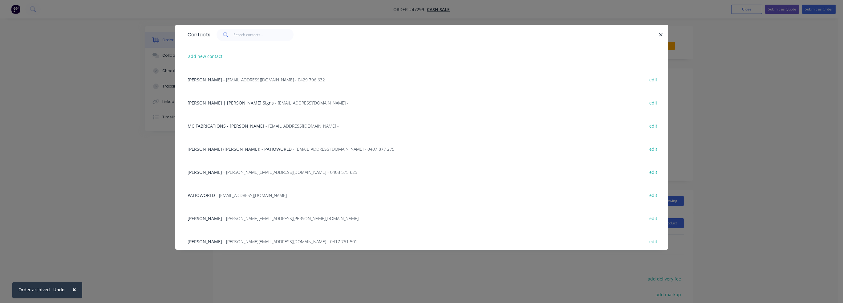
click at [754, 84] on div "Contacts add new contact JACOB NOLAN - pmtwo@novocastrianbathrooms.com.au - 042…" at bounding box center [421, 151] width 843 height 303
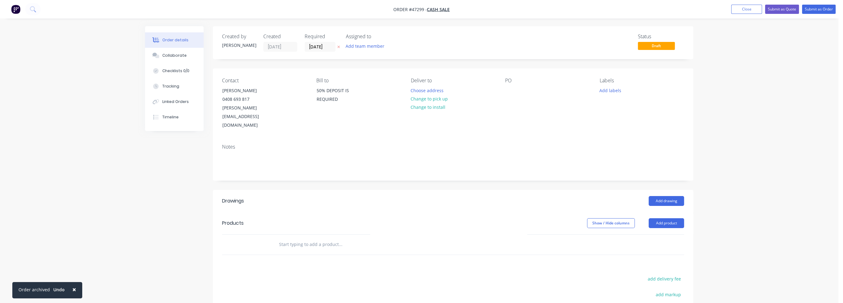
click at [512, 81] on div "PO" at bounding box center [547, 81] width 84 height 6
drag, startPoint x: 499, startPoint y: 83, endPoint x: 515, endPoint y: 79, distance: 16.2
click at [500, 83] on div "Contact Tony Velovski 0408 693 817 Tonyv@edcgroup.com.au Bill to 50% DEPOSIT IS…" at bounding box center [453, 103] width 480 height 71
drag, startPoint x: 518, startPoint y: 84, endPoint x: 514, endPoint y: 85, distance: 3.7
click at [518, 85] on div "PO" at bounding box center [547, 104] width 84 height 52
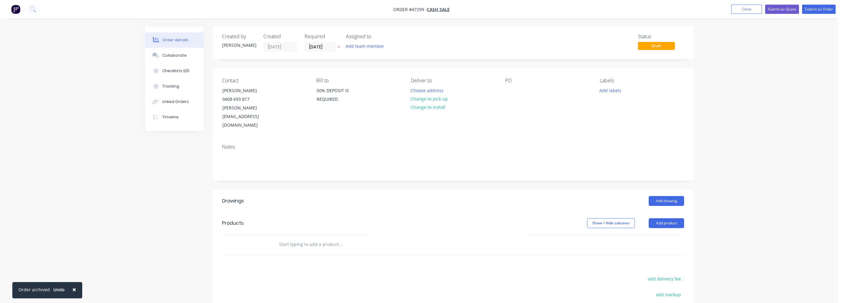
click at [547, 83] on div "PO" at bounding box center [547, 104] width 84 height 52
drag, startPoint x: 514, startPoint y: 89, endPoint x: 516, endPoint y: 82, distance: 6.9
click at [514, 87] on div at bounding box center [510, 90] width 10 height 9
click at [746, 125] on div "Order details Collaborate Checklists 0/0 Tracking Linked Orders Timeline Order …" at bounding box center [419, 199] width 838 height 398
click at [621, 88] on button "Add labels" at bounding box center [610, 90] width 28 height 8
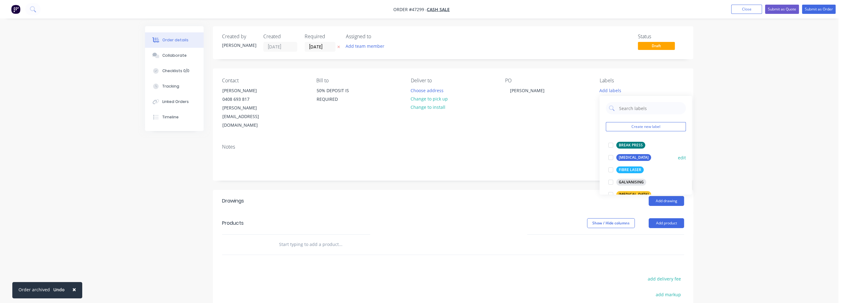
click at [629, 156] on div "CO2 Laser" at bounding box center [633, 157] width 35 height 7
click at [638, 154] on div "BREAK PRESS" at bounding box center [630, 154] width 29 height 7
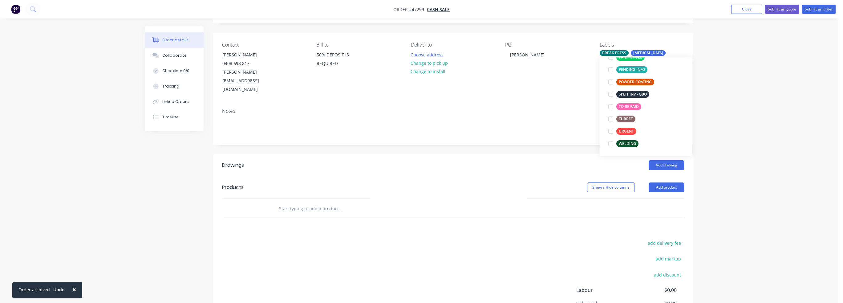
scroll to position [62, 0]
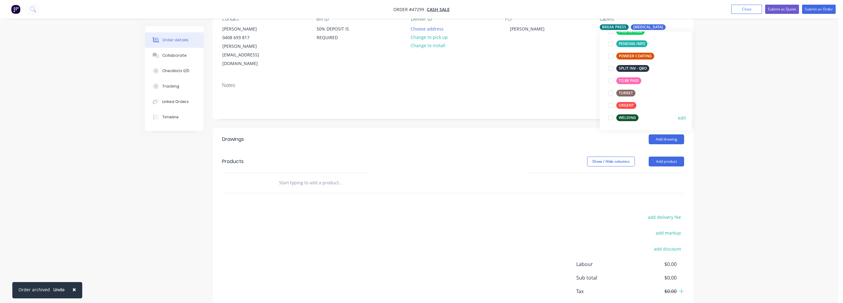
click at [630, 118] on div "WELDING" at bounding box center [627, 117] width 22 height 7
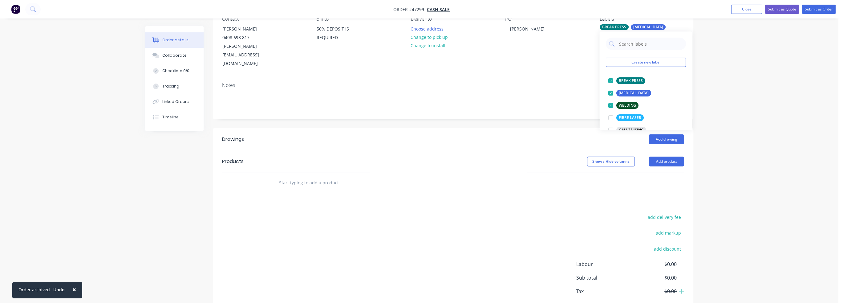
click at [738, 122] on div "Order details Collaborate Checklists 0/0 Tracking Linked Orders Timeline Order …" at bounding box center [419, 137] width 838 height 398
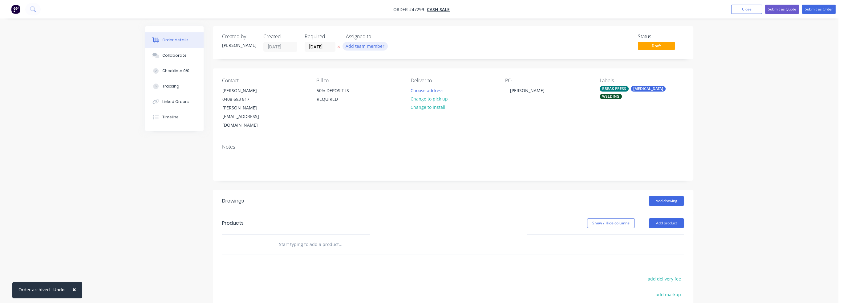
click at [383, 46] on button "Add team member" at bounding box center [364, 46] width 45 height 8
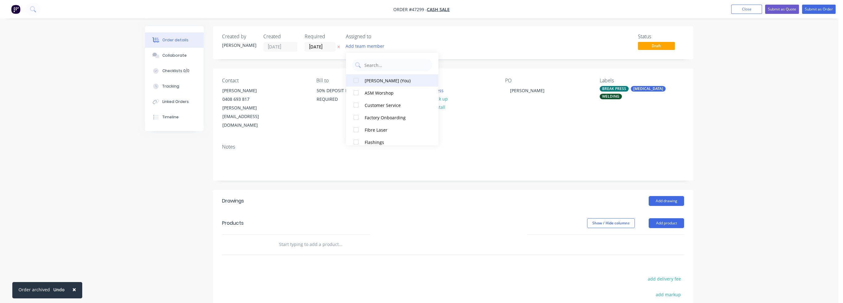
click at [378, 81] on div "Carl Hermann (You)" at bounding box center [396, 80] width 62 height 6
click at [328, 48] on input "27/08/25" at bounding box center [320, 46] width 30 height 9
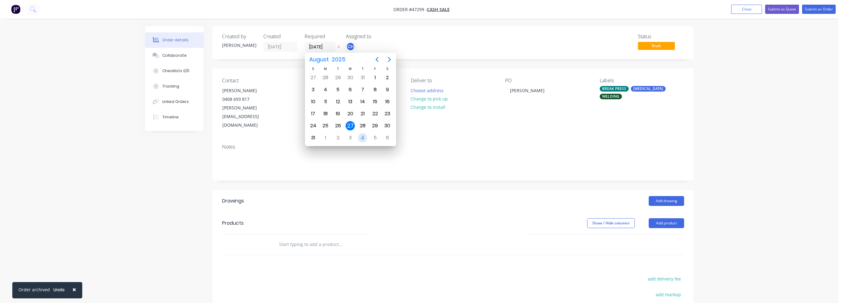
click at [363, 135] on div "4" at bounding box center [362, 137] width 9 height 9
type input "04/09/25"
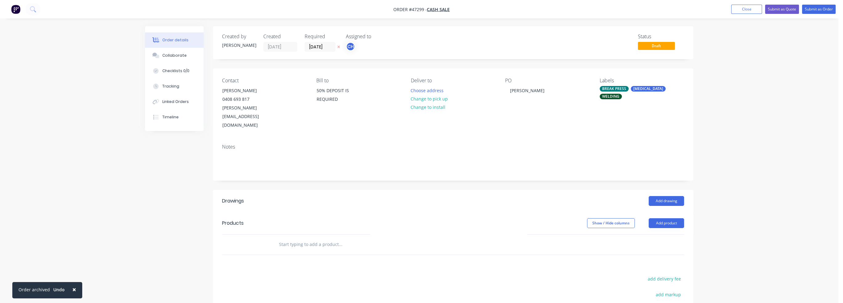
click at [717, 85] on div "Order details Collaborate Checklists 0/0 Tracking Linked Orders Timeline Order …" at bounding box center [419, 199] width 838 height 398
drag, startPoint x: 347, startPoint y: 99, endPoint x: 316, endPoint y: 92, distance: 31.5
click at [316, 92] on div "50% DEPOSIT IS REQUIRED" at bounding box center [342, 96] width 62 height 20
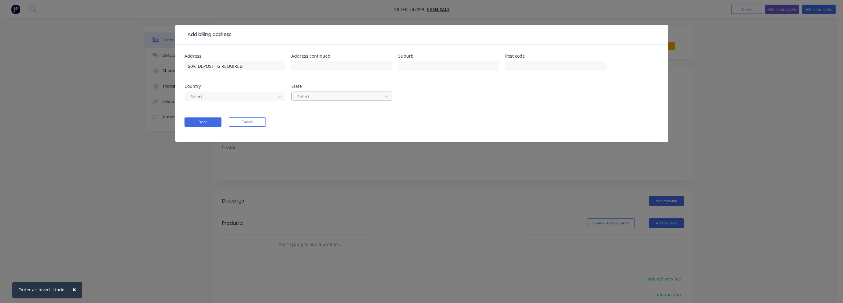
click at [331, 92] on div "Select..." at bounding box center [338, 96] width 86 height 9
click at [780, 117] on div "Add billing address Address 50% DEPOSIT IS REQUIRED Address continued Suburb Po…" at bounding box center [421, 151] width 843 height 303
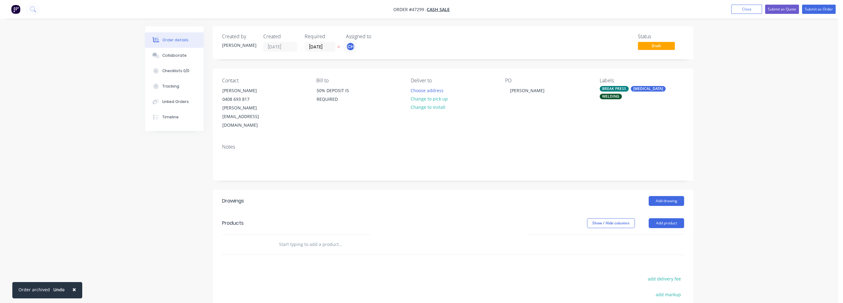
click at [377, 95] on div "Bill to 50% DEPOSIT IS REQUIRED" at bounding box center [358, 104] width 84 height 52
click at [359, 98] on div "50% DEPOSIT IS REQUIRED" at bounding box center [342, 94] width 51 height 17
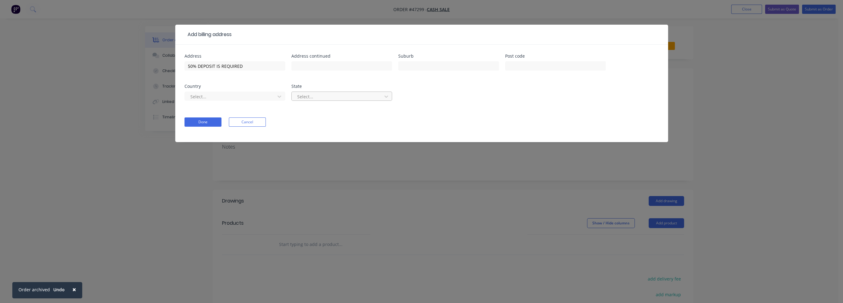
click at [355, 99] on div at bounding box center [337, 97] width 82 height 8
click at [265, 73] on div "50% DEPOSIT IS REQUIRED" at bounding box center [234, 69] width 101 height 18
click at [254, 63] on input "50% DEPOSIT IS REQUIRED" at bounding box center [234, 65] width 101 height 9
drag, startPoint x: 258, startPoint y: 63, endPoint x: 132, endPoint y: 63, distance: 125.6
click at [131, 62] on div "Add billing address Address 50% DEPOSIT IS REQUIRED Address continued Suburb Po…" at bounding box center [421, 151] width 843 height 303
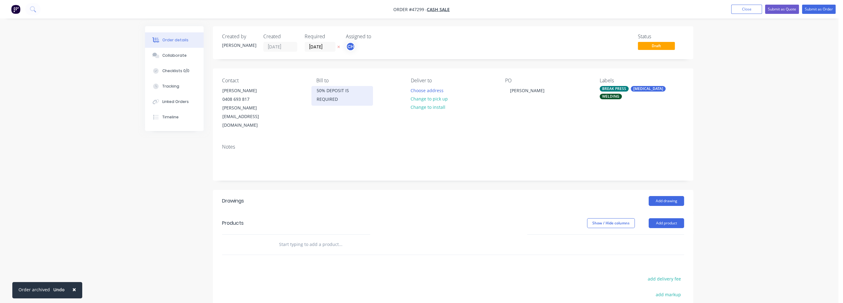
click at [333, 93] on div "50% DEPOSIT IS REQUIRED" at bounding box center [342, 94] width 51 height 17
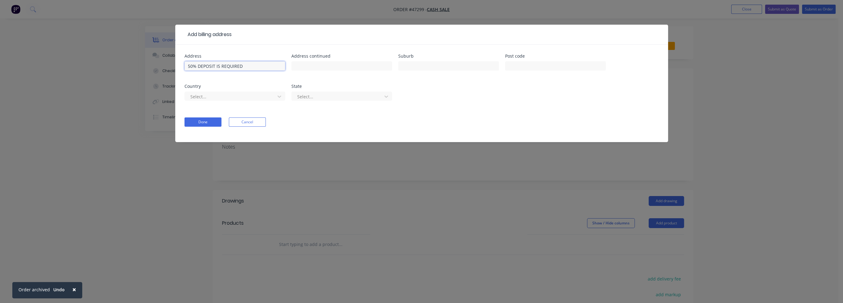
drag, startPoint x: 249, startPoint y: 67, endPoint x: 178, endPoint y: 70, distance: 70.9
click at [171, 67] on div "Add billing address Address 50% DEPOSIT IS REQUIRED Address continued Suburb Po…" at bounding box center [421, 151] width 843 height 303
type input "J"
type input "j"
type input "JOSH'S NEIGBOUR"
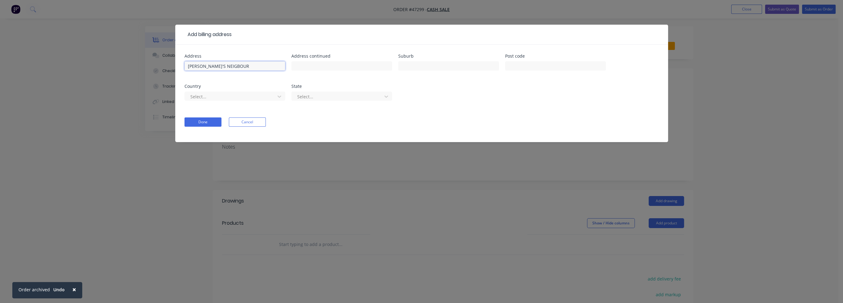
drag, startPoint x: 236, startPoint y: 69, endPoint x: 142, endPoint y: 63, distance: 93.5
click at [142, 63] on div "Add billing address Address JOSH'S NEIGBOUR Address continued Suburb Post code …" at bounding box center [421, 151] width 843 height 303
paste input "neighbour"
drag, startPoint x: 222, startPoint y: 65, endPoint x: 168, endPoint y: 72, distance: 53.7
click at [168, 68] on div "Add billing address Address neighbour Address continued Suburb Post code Countr…" at bounding box center [421, 151] width 843 height 303
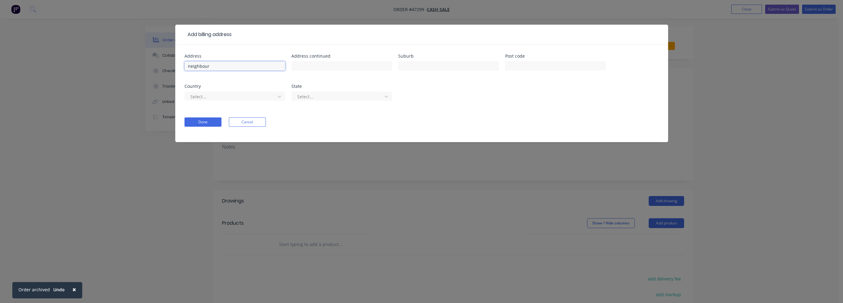
click at [220, 66] on input "neighbour" at bounding box center [234, 65] width 101 height 9
drag, startPoint x: 220, startPoint y: 66, endPoint x: 165, endPoint y: 65, distance: 54.5
click at [165, 65] on div "Add billing address Address neighbour Address continued Suburb Post code Countr…" at bounding box center [421, 151] width 843 height 303
drag, startPoint x: 239, startPoint y: 69, endPoint x: 158, endPoint y: 74, distance: 81.4
click at [158, 74] on div "Add billing address Address JOSH'S NEIGHBOUR Address continued Suburb Post code…" at bounding box center [421, 151] width 843 height 303
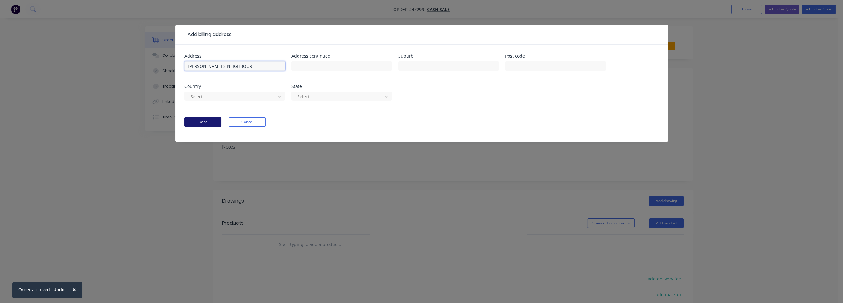
type input "JOSH'S NEIGHBOUR"
click at [207, 122] on button "Done" at bounding box center [202, 121] width 37 height 9
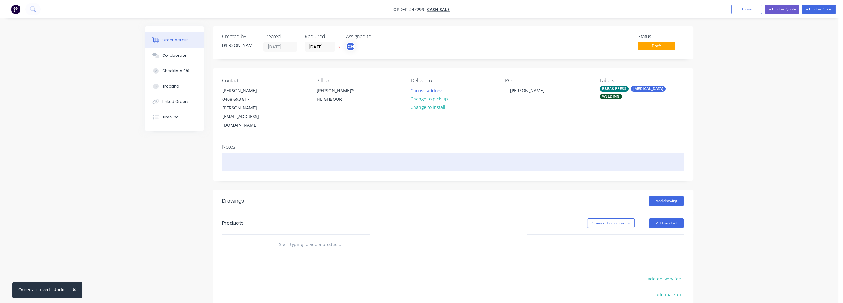
click at [416, 152] on div at bounding box center [453, 161] width 462 height 19
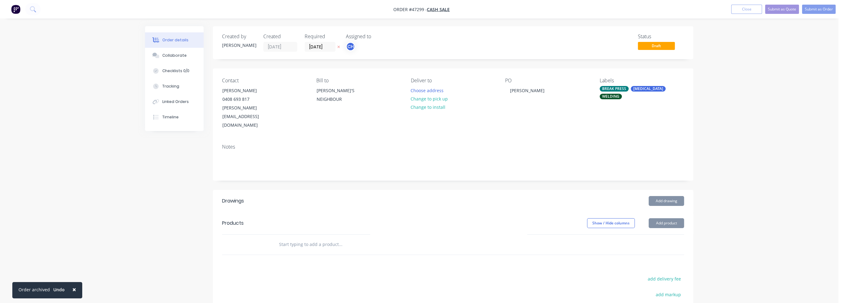
click at [722, 115] on div "Order details Collaborate Checklists 0/0 Tracking Linked Orders Timeline Order …" at bounding box center [419, 199] width 838 height 398
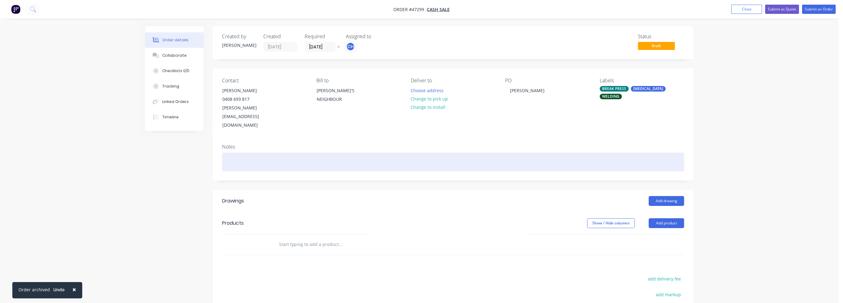
click at [231, 152] on div at bounding box center [453, 161] width 462 height 19
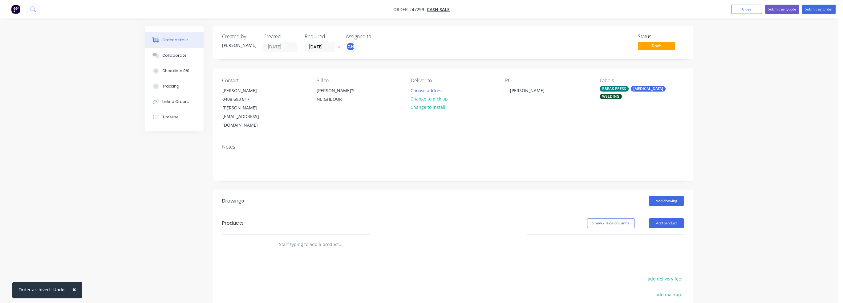
click at [690, 139] on div "Notes" at bounding box center [453, 159] width 480 height 41
click at [297, 238] on input "text" at bounding box center [340, 244] width 123 height 12
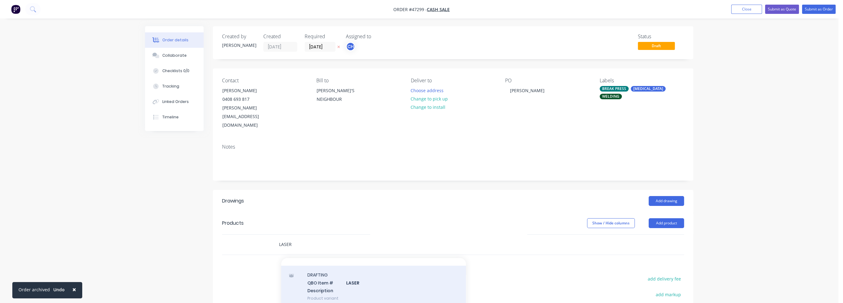
scroll to position [92, 0]
type input "LASER"
click at [324, 276] on div "LASER QBO Item # LASER Description Product variant" at bounding box center [373, 297] width 185 height 42
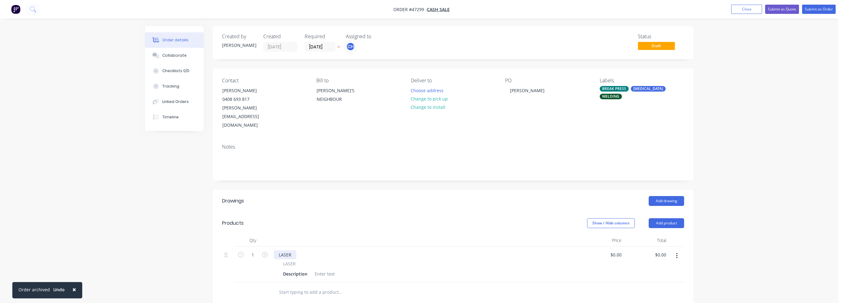
click at [286, 250] on div "LASER" at bounding box center [285, 254] width 22 height 9
click at [672, 250] on button "button" at bounding box center [676, 255] width 14 height 11
click at [644, 302] on div "Delete" at bounding box center [654, 308] width 47 height 9
click at [292, 238] on input "text" at bounding box center [340, 244] width 123 height 12
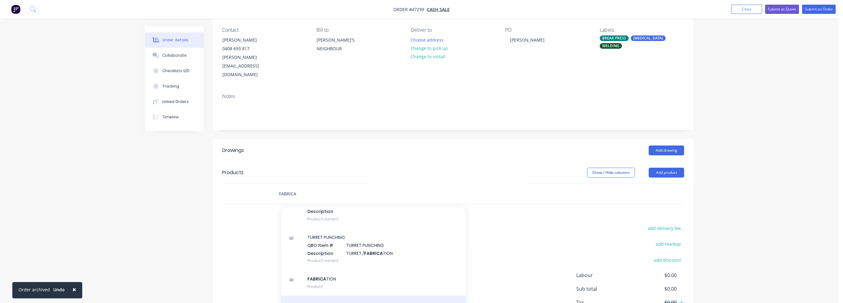
scroll to position [78, 0]
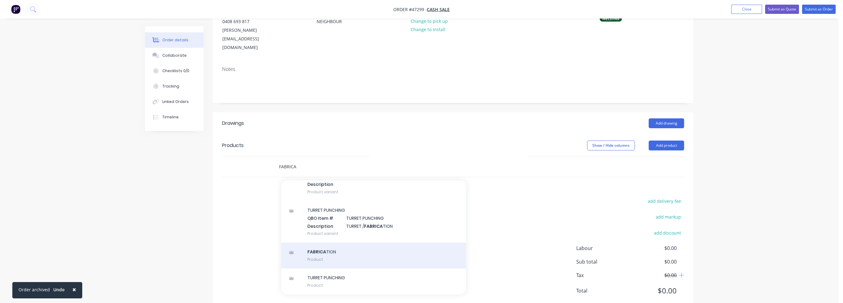
type input "FABRICA"
click at [327, 242] on div "FABRICA TION Product" at bounding box center [373, 255] width 185 height 26
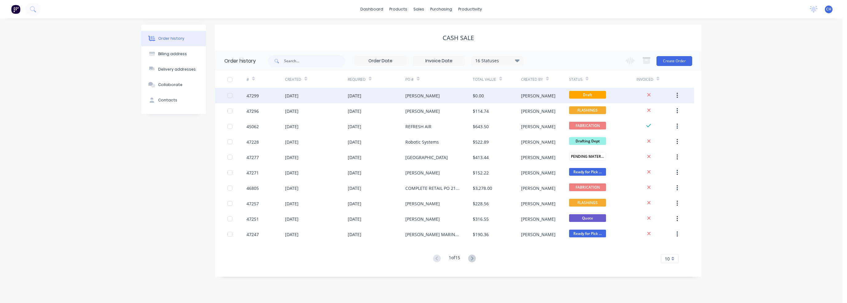
click at [534, 95] on div "Carl" at bounding box center [545, 95] width 48 height 15
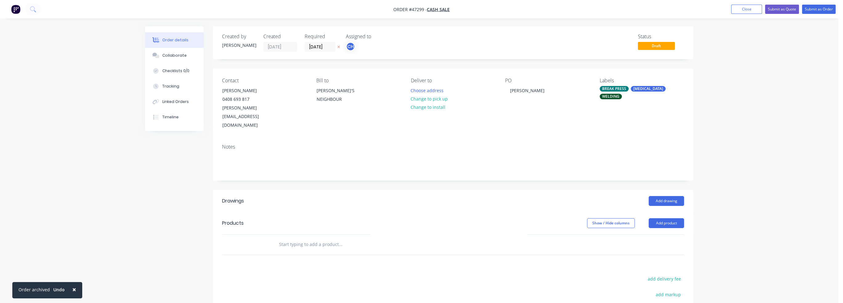
click at [617, 234] on div at bounding box center [453, 244] width 462 height 20
click at [659, 218] on button "Add product" at bounding box center [665, 223] width 35 height 10
click at [656, 234] on div "Product catalogue" at bounding box center [654, 238] width 47 height 9
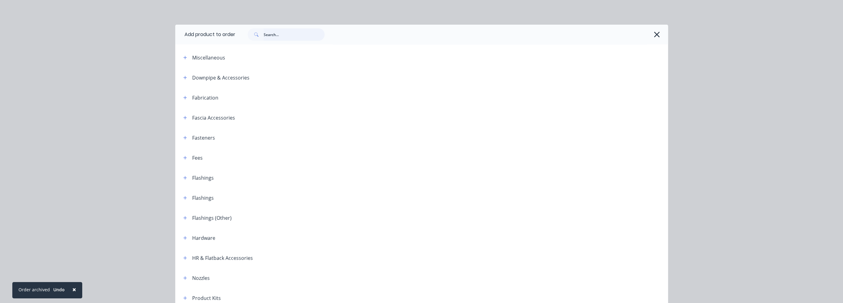
click at [273, 32] on input "text" at bounding box center [294, 34] width 61 height 12
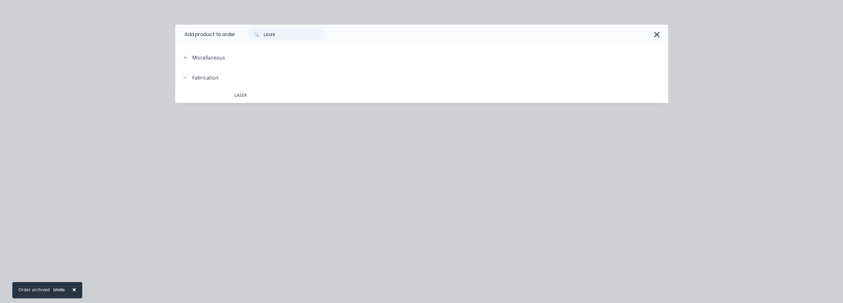
type input "LASER"
click at [195, 78] on div "Fabrication" at bounding box center [205, 77] width 26 height 7
click at [181, 77] on button "button" at bounding box center [185, 78] width 8 height 8
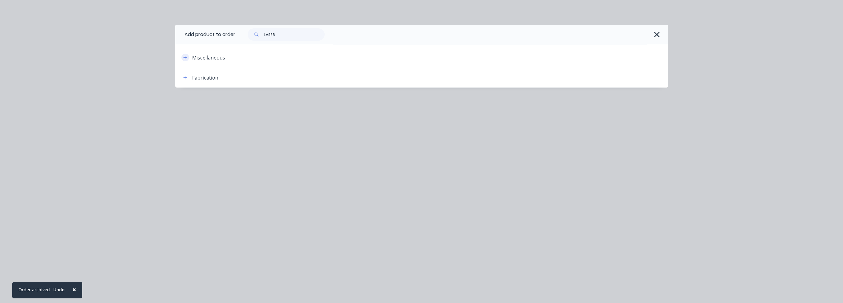
click at [183, 58] on icon "button" at bounding box center [185, 57] width 4 height 4
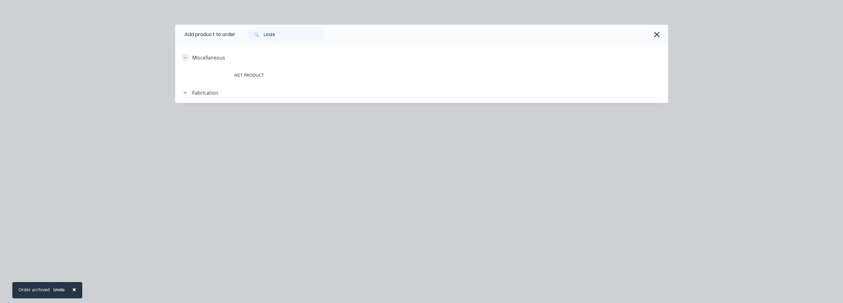
click at [186, 57] on icon "button" at bounding box center [184, 57] width 3 height 0
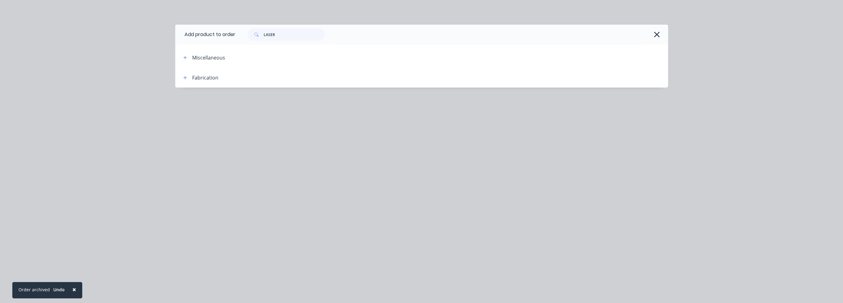
click at [196, 79] on div "Fabrication" at bounding box center [205, 77] width 26 height 7
click at [183, 79] on icon "button" at bounding box center [185, 77] width 4 height 4
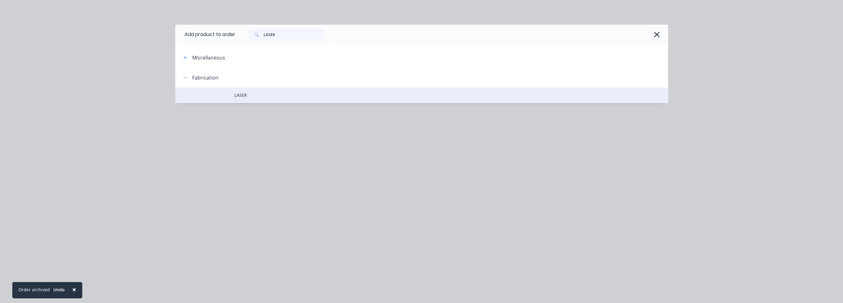
click at [249, 94] on span "LASER" at bounding box center [407, 95] width 347 height 6
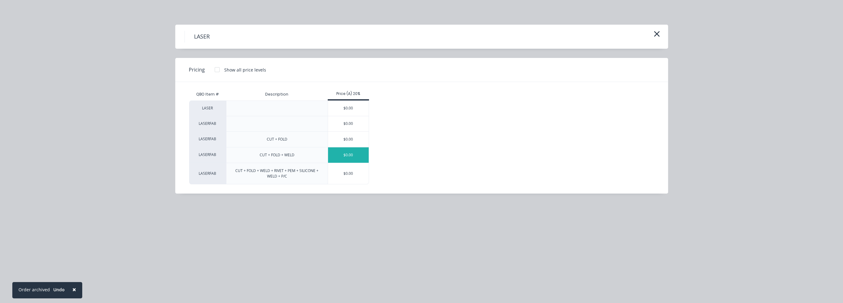
click at [356, 157] on div "$0.00" at bounding box center [348, 154] width 41 height 15
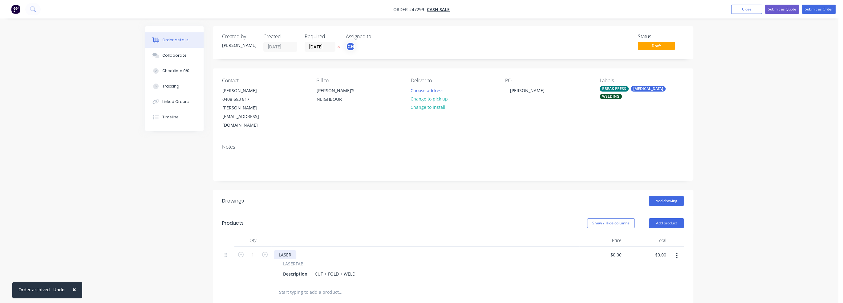
click at [286, 250] on div "LASER" at bounding box center [285, 254] width 22 height 9
click at [389, 250] on div "ENTRY COLUMN BRACKET" at bounding box center [425, 254] width 303 height 9
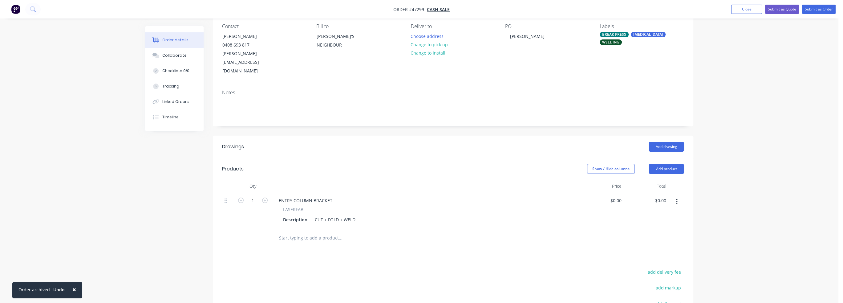
scroll to position [92, 0]
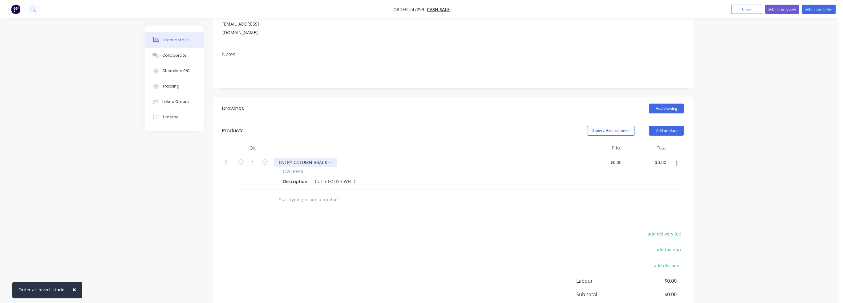
click at [293, 158] on div "ENTRY COLUMN BRACKET" at bounding box center [305, 162] width 63 height 9
click at [299, 158] on div "ENTRY COLUMN BRACKET" at bounding box center [305, 162] width 63 height 9
click at [672, 158] on button "button" at bounding box center [676, 163] width 14 height 11
click at [646, 187] on div "Duplicate" at bounding box center [654, 191] width 47 height 9
click at [300, 190] on div "ENTRY COLUMN BRACKET LASERFAB Description CUT + FOLD + WELD" at bounding box center [425, 208] width 308 height 36
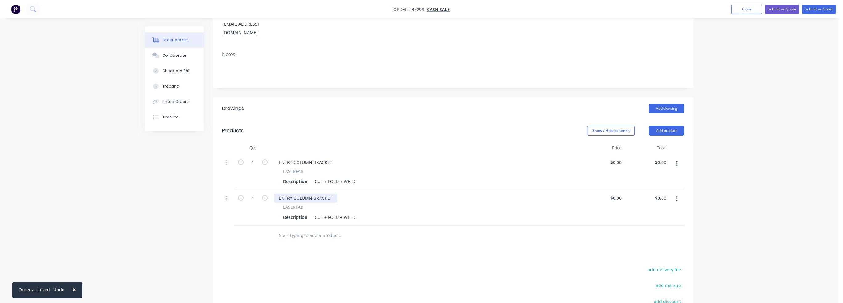
click at [294, 193] on div "ENTRY COLUMN BRACKET" at bounding box center [305, 197] width 63 height 9
click at [313, 193] on div "ENTRY COLUMN BRACKET" at bounding box center [305, 197] width 63 height 9
click at [318, 158] on div "ENTRY COLUMN BRACKET" at bounding box center [305, 162] width 63 height 9
drag, startPoint x: 322, startPoint y: 145, endPoint x: 339, endPoint y: 144, distance: 17.0
click at [339, 158] on div "ENTRY COLUMN BRACKET" at bounding box center [425, 162] width 303 height 9
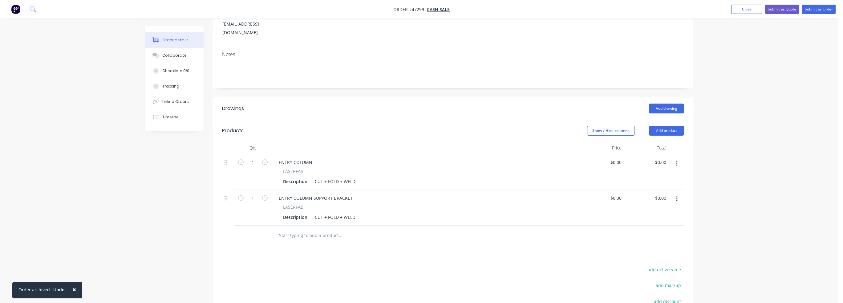
click at [390, 193] on div "ENTRY COLUMN SUPPORT BRACKET" at bounding box center [425, 197] width 303 height 9
click at [338, 193] on div "ENTRY COLUMN SUPPORT BRACKET" at bounding box center [316, 197] width 84 height 9
drag, startPoint x: 333, startPoint y: 178, endPoint x: 318, endPoint y: 186, distance: 16.2
click at [313, 193] on div "ENTRY COLUMN SUPPORT BRACKET" at bounding box center [316, 197] width 84 height 9
click at [404, 240] on div "Drawings Add drawing Products Show / Hide columns Add product Qty Price Total 1…" at bounding box center [453, 238] width 480 height 282
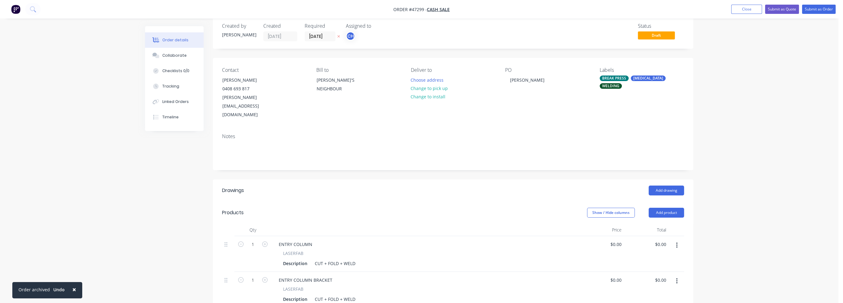
scroll to position [0, 0]
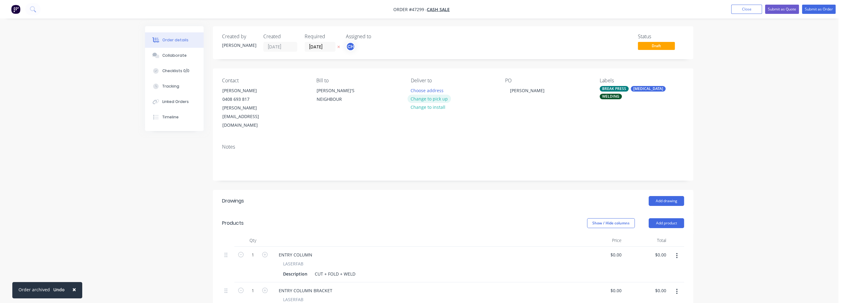
click at [437, 100] on button "Change to pick up" at bounding box center [429, 99] width 44 height 8
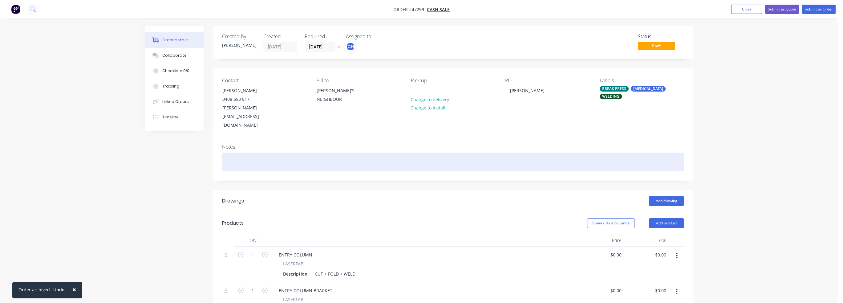
click at [538, 152] on div at bounding box center [453, 161] width 462 height 19
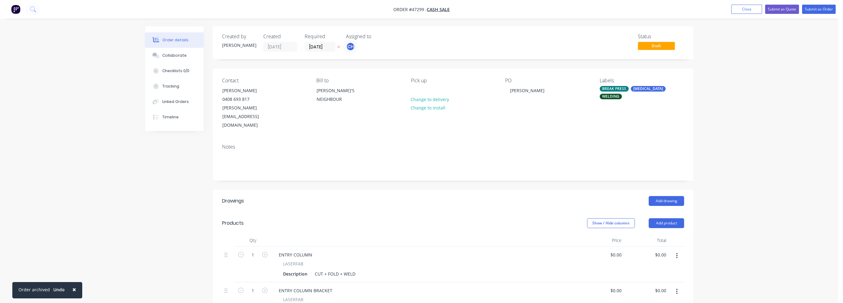
click at [755, 126] on div "Order details Collaborate Checklists 0/0 Tracking Linked Orders Timeline Order …" at bounding box center [419, 240] width 838 height 481
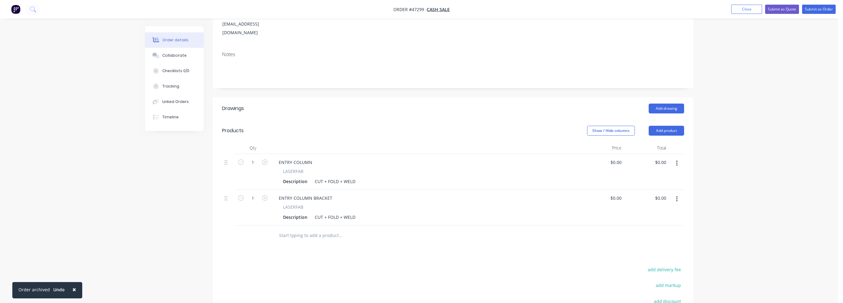
click at [294, 168] on span "LASERFAB" at bounding box center [293, 171] width 20 height 6
click at [301, 177] on div "Description" at bounding box center [294, 181] width 29 height 9
click at [284, 177] on div "Description" at bounding box center [294, 181] width 29 height 9
click at [485, 241] on div "Drawings Add drawing Products Show / Hide columns Add product Qty Price Total 1…" at bounding box center [453, 241] width 480 height 289
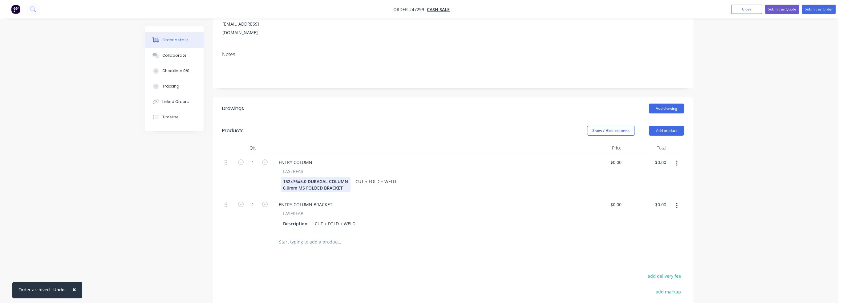
click at [298, 177] on div "152x76x5.0 DURAGAL COLUMN 6.0mm MS FOLDED BRACKET" at bounding box center [315, 184] width 70 height 15
click at [285, 177] on div "152x76x5.0 DURAGAL COLUMN 6.0mm MS FOLDED BRACKET" at bounding box center [315, 184] width 70 height 15
click at [286, 177] on div "152x76x5.0 DURAGAL COLUMN 6.0mm MS FOLDED BRACKET" at bounding box center [315, 184] width 70 height 15
click at [284, 177] on div "152x76x5.0 DURAGAL COLUMN 6.0mm MS FOLDED BRACKET" at bounding box center [315, 184] width 70 height 15
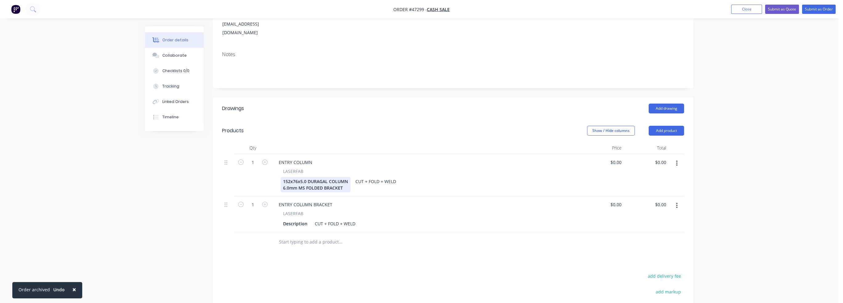
click at [283, 177] on div "152x76x5.0 DURAGAL COLUMN 6.0mm MS FOLDED BRACKET" at bounding box center [315, 184] width 70 height 15
drag, startPoint x: 338, startPoint y: 168, endPoint x: 259, endPoint y: 152, distance: 81.0
click at [258, 154] on div "1 ENTRY COLUMN LASERFAB 152x76x5.0 DURAGAL COLUMN 6.0mm MS FOLDED BRACKET CUT +…" at bounding box center [453, 175] width 462 height 42
click at [353, 177] on div "152x76x5.0 DURAGAL COLUMN 6.0mm MS FOLDED BRACKET CUT + FOLD + WELD" at bounding box center [423, 184] width 287 height 15
click at [338, 177] on div "152x76x5.0 DURAGAL COLUMN 6.0mm MS FOLDED BRACKET" at bounding box center [315, 184] width 70 height 15
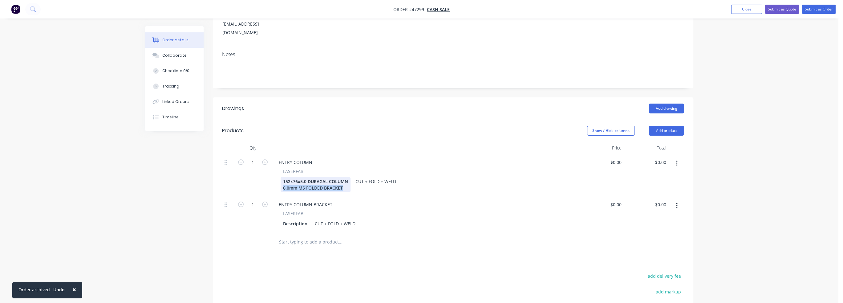
drag, startPoint x: 344, startPoint y: 170, endPoint x: 268, endPoint y: 170, distance: 75.7
click at [268, 170] on div "1 ENTRY COLUMN LASERFAB 152x76x5.0 DURAGAL COLUMN 6.0mm MS FOLDED BRACKET CUT +…" at bounding box center [453, 175] width 462 height 42
copy div "6.0mm MS FOLDED BRACKET"
click at [295, 219] on div "Description" at bounding box center [294, 223] width 29 height 9
click at [292, 219] on div "Description" at bounding box center [294, 223] width 29 height 9
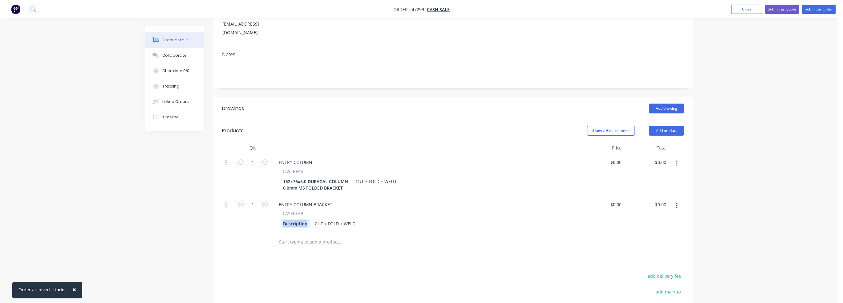
click at [292, 219] on div "Description" at bounding box center [294, 223] width 29 height 9
paste div
click at [395, 219] on div "ENTRY COLUMN BRACKET LASERFAB 6.0mm MS FOLDED BRACKET 2 X M12 WELDED NUTS CUT +…" at bounding box center [425, 217] width 308 height 42
click at [407, 242] on div at bounding box center [366, 248] width 185 height 12
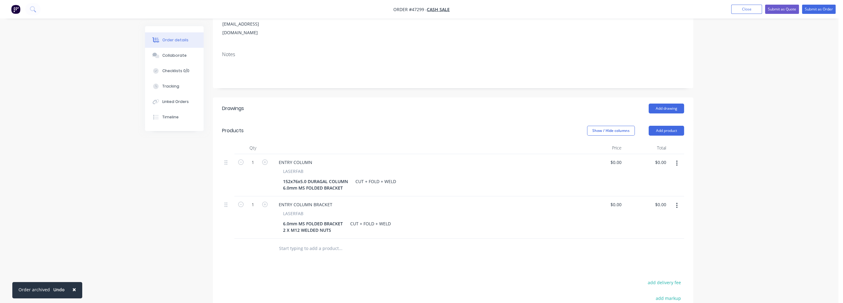
click at [419, 240] on div "Drawings Add drawing Products Show / Hide columns Add product Qty Price Total 1…" at bounding box center [453, 244] width 480 height 295
click at [414, 200] on div "ENTRY COLUMN BRACKET" at bounding box center [425, 204] width 303 height 9
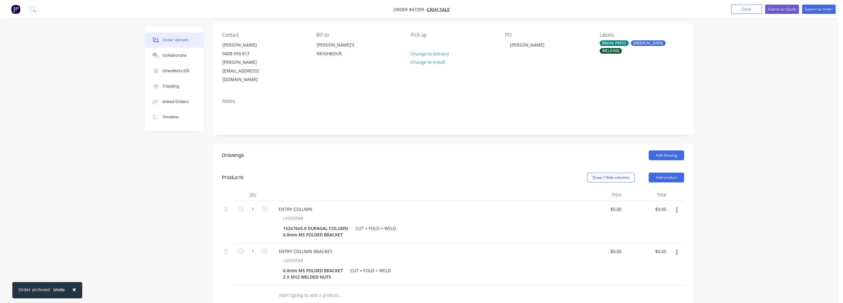
scroll to position [0, 0]
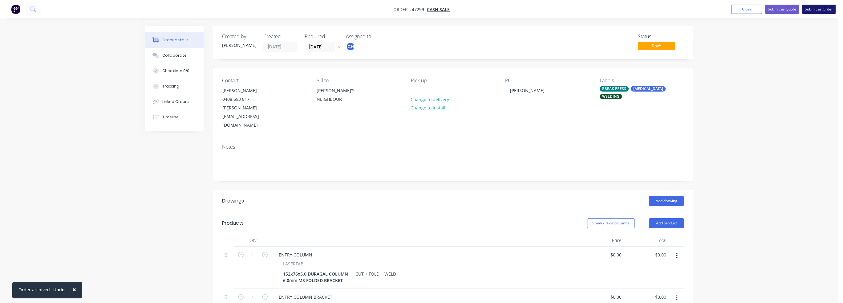
click at [820, 10] on button "Submit as Order" at bounding box center [819, 9] width 34 height 9
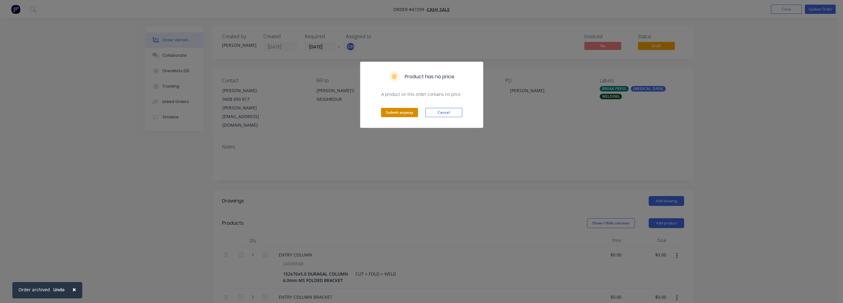
click at [398, 112] on button "Submit anyway" at bounding box center [399, 112] width 37 height 9
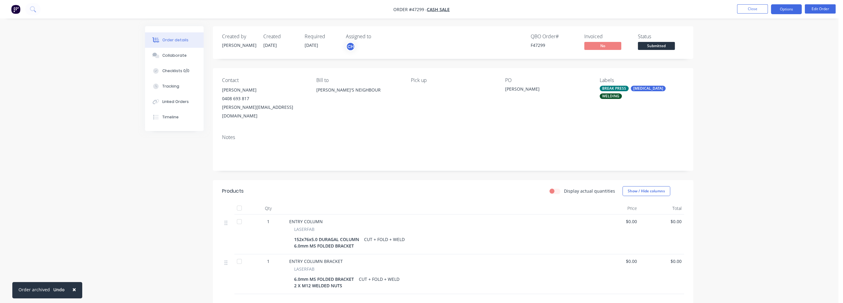
click at [783, 8] on button "Options" at bounding box center [786, 9] width 31 height 10
click at [756, 74] on div "Work Order" at bounding box center [767, 74] width 57 height 9
click at [766, 61] on div "Without pricing" at bounding box center [767, 62] width 57 height 9
